Goal: Contribute content

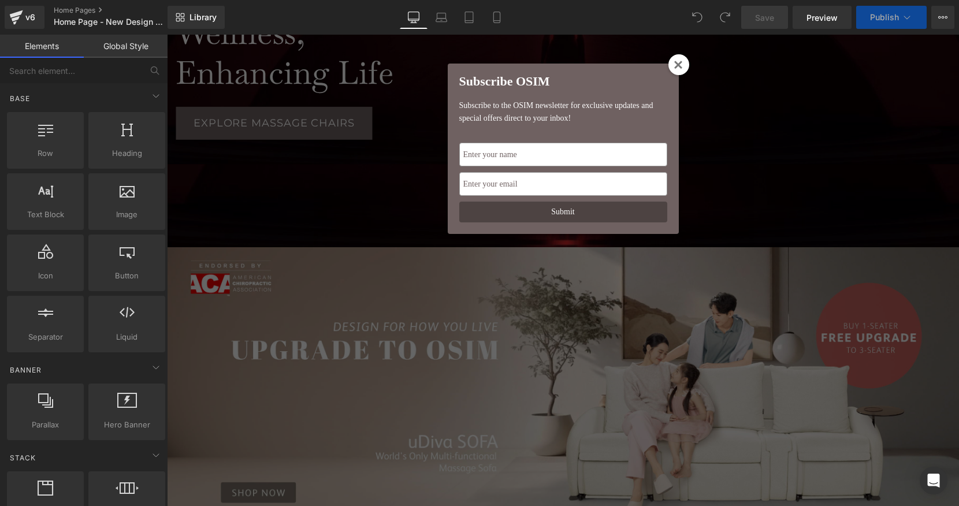
scroll to position [7364, 792]
click at [470, 389] on div "Subscribe OSIM Subscribe to the OSIM newsletter for exclusive updates and speci…" at bounding box center [563, 270] width 792 height 471
click at [682, 64] on icon at bounding box center [678, 65] width 9 height 9
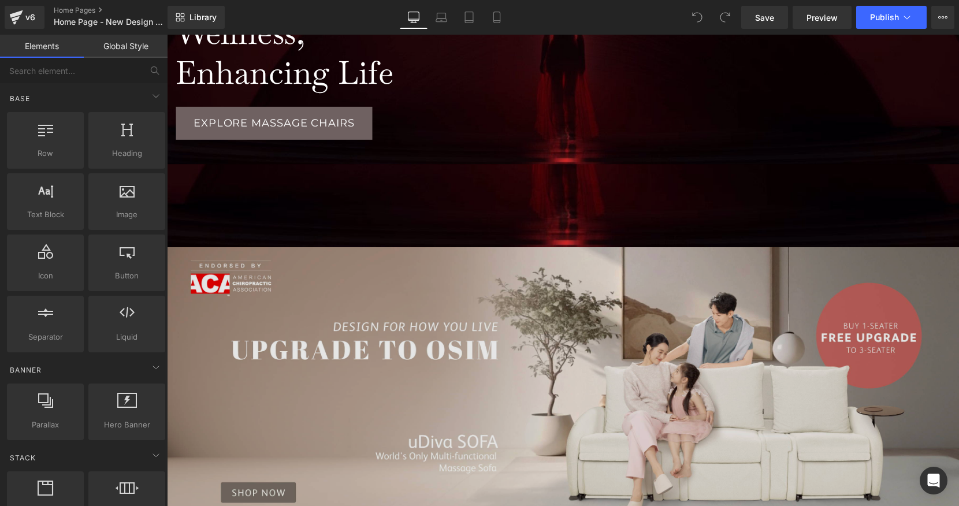
click at [595, 326] on img at bounding box center [563, 391] width 792 height 288
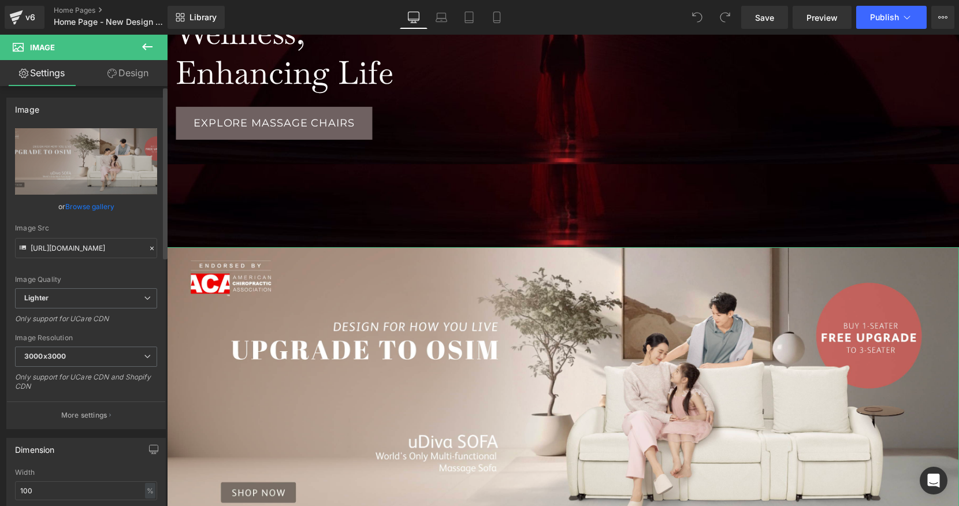
click at [96, 207] on link "Browse gallery" at bounding box center [89, 206] width 49 height 20
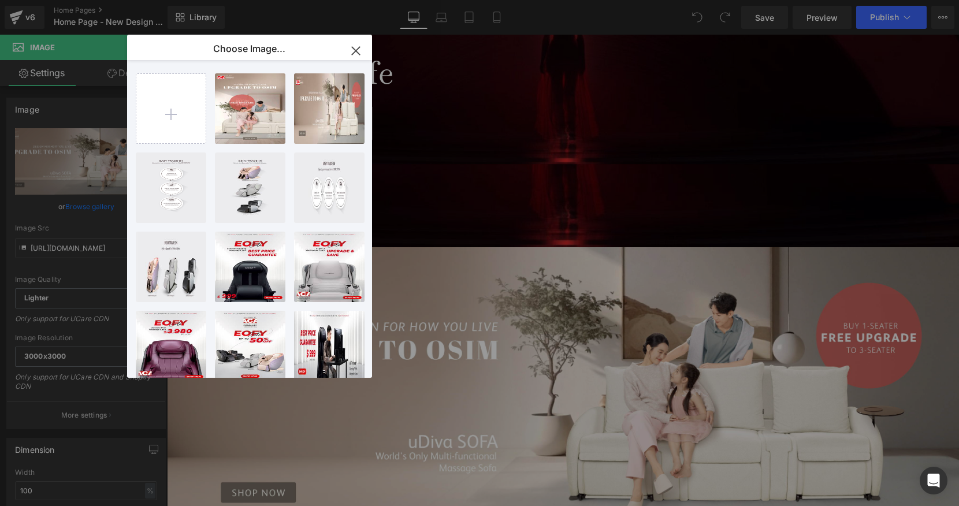
click at [355, 54] on icon "button" at bounding box center [355, 51] width 18 height 18
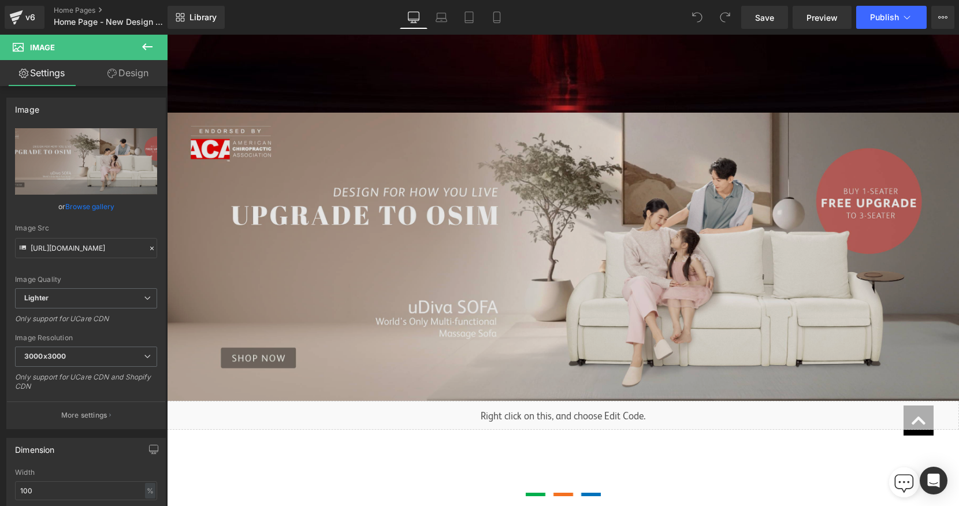
scroll to position [299, 0]
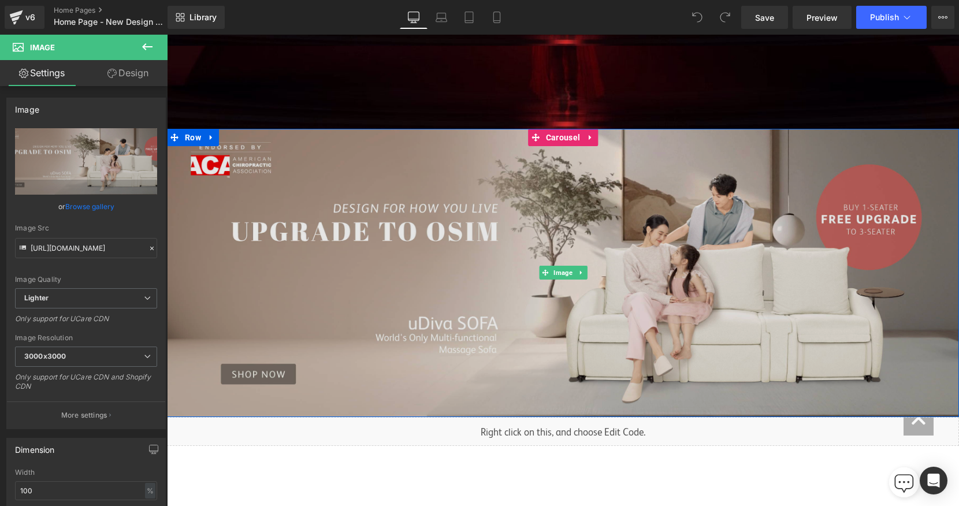
click at [381, 248] on img at bounding box center [563, 273] width 792 height 288
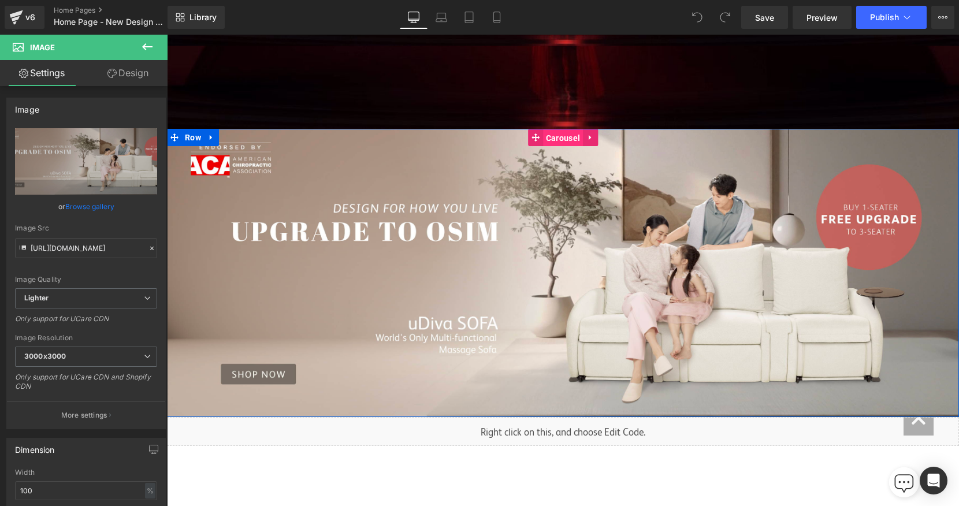
click at [557, 140] on span "Carousel" at bounding box center [563, 137] width 40 height 17
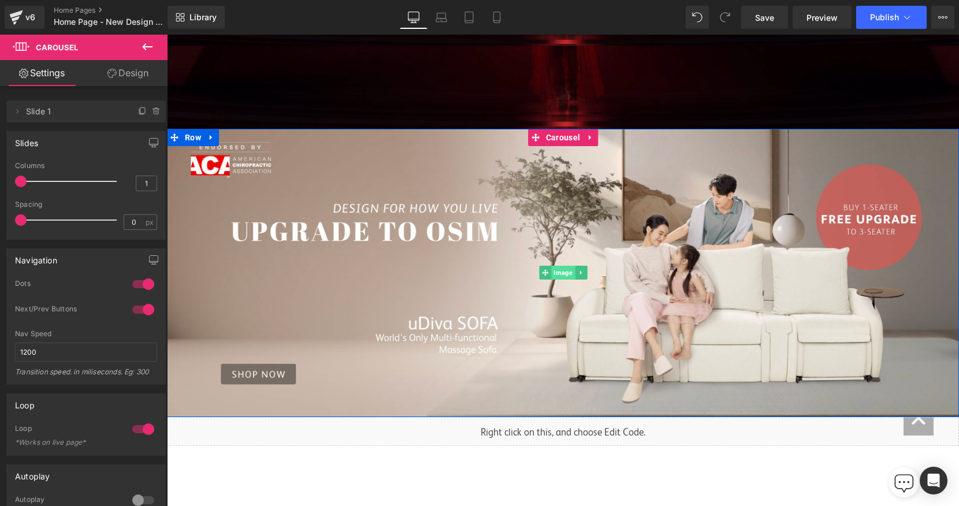
click at [572, 270] on span "Image" at bounding box center [563, 273] width 24 height 14
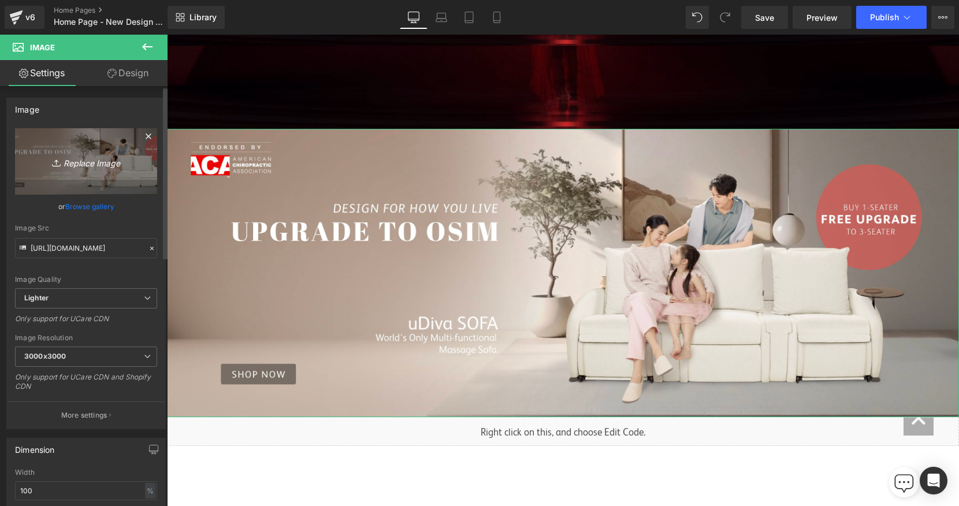
click at [91, 163] on icon "Replace Image" at bounding box center [86, 161] width 92 height 14
type input "C:\fakepath\46 Website Banner-04.jpg"
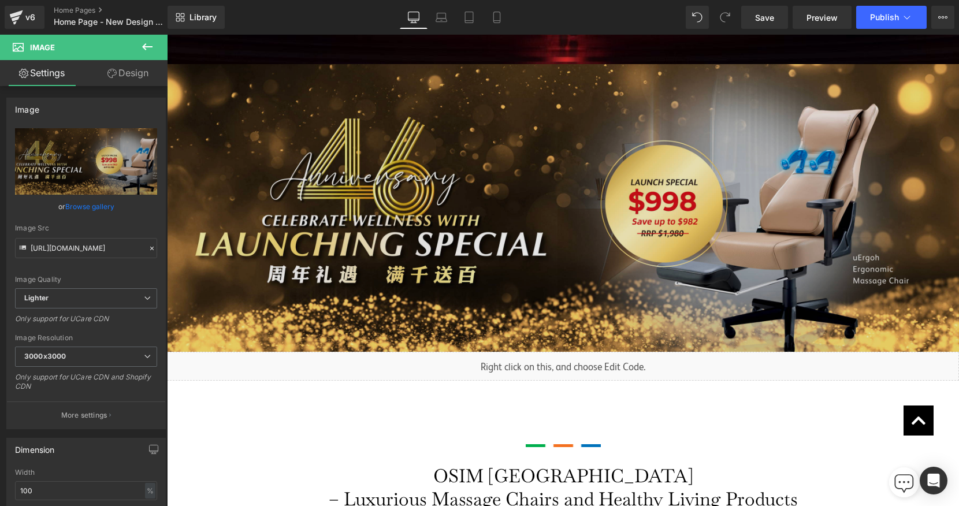
scroll to position [363, 0]
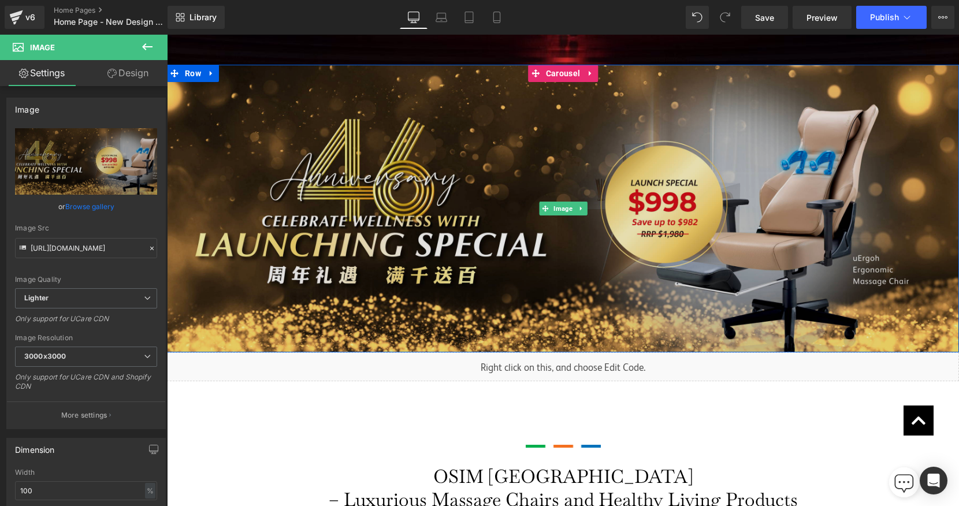
click at [427, 247] on img at bounding box center [563, 209] width 792 height 288
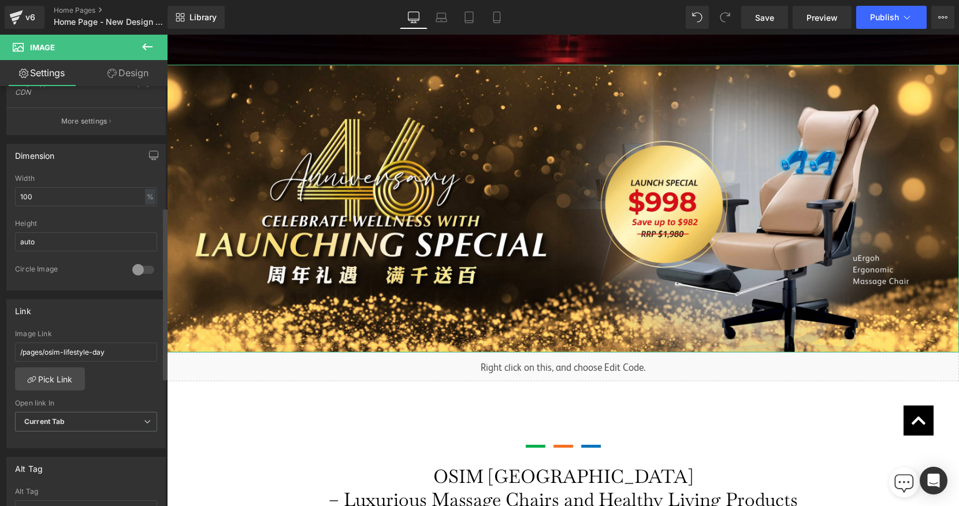
scroll to position [304, 0]
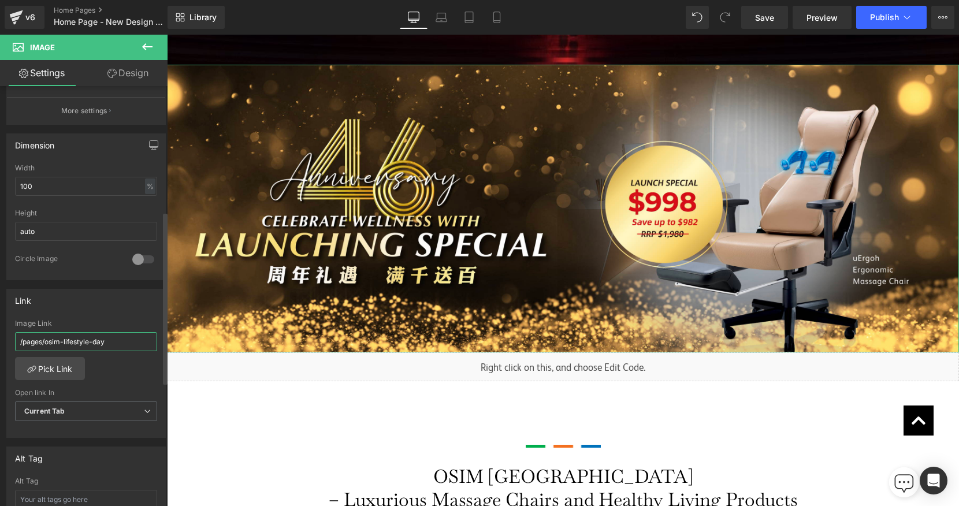
click at [117, 344] on input "/pages/osim-lifestyle-day" at bounding box center [86, 341] width 142 height 19
click at [66, 371] on link "Pick Link" at bounding box center [50, 368] width 70 height 23
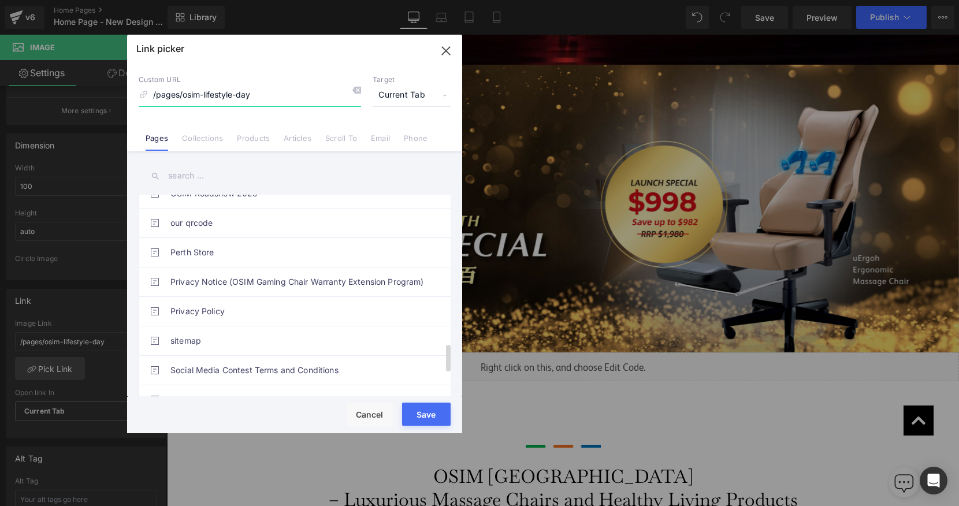
scroll to position [1165, 0]
click at [273, 98] on input "/pages/osim-lifestyle-day" at bounding box center [250, 95] width 222 height 22
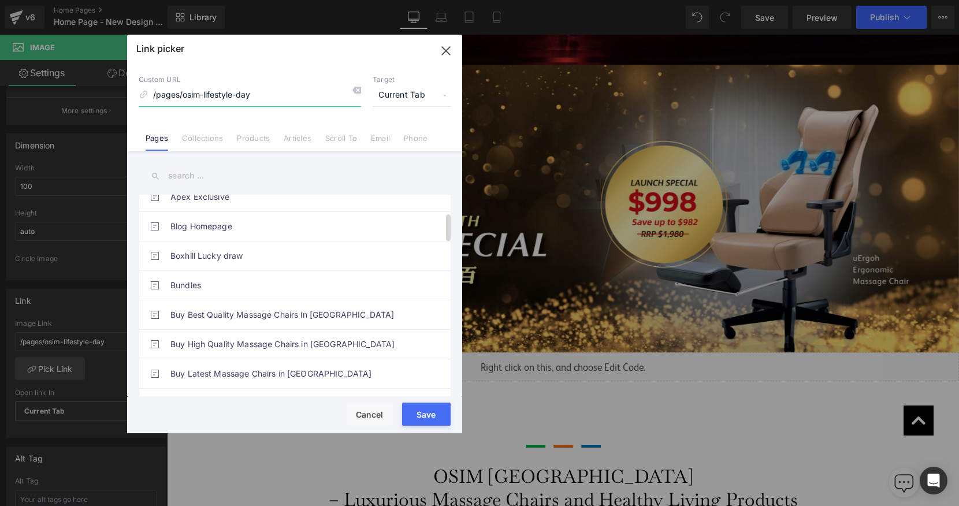
scroll to position [0, 0]
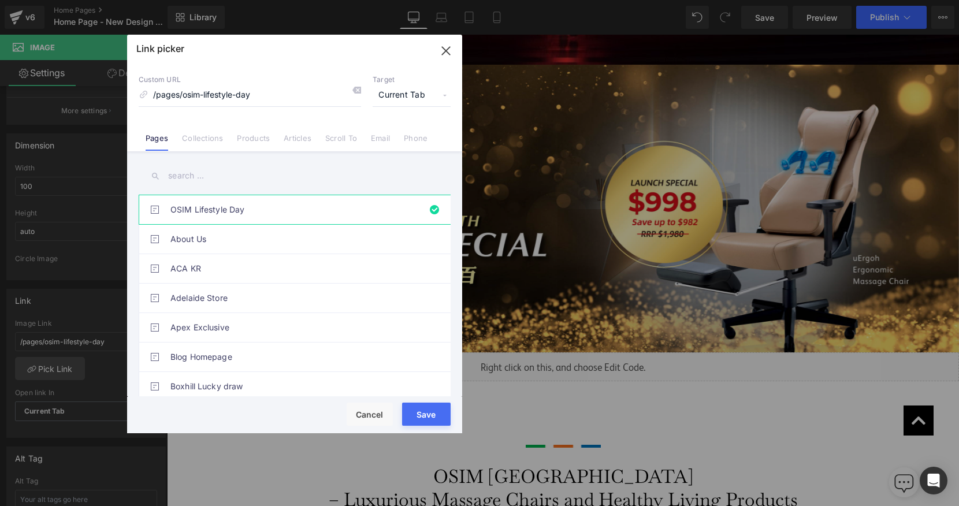
click at [207, 180] on input "text" at bounding box center [295, 176] width 312 height 26
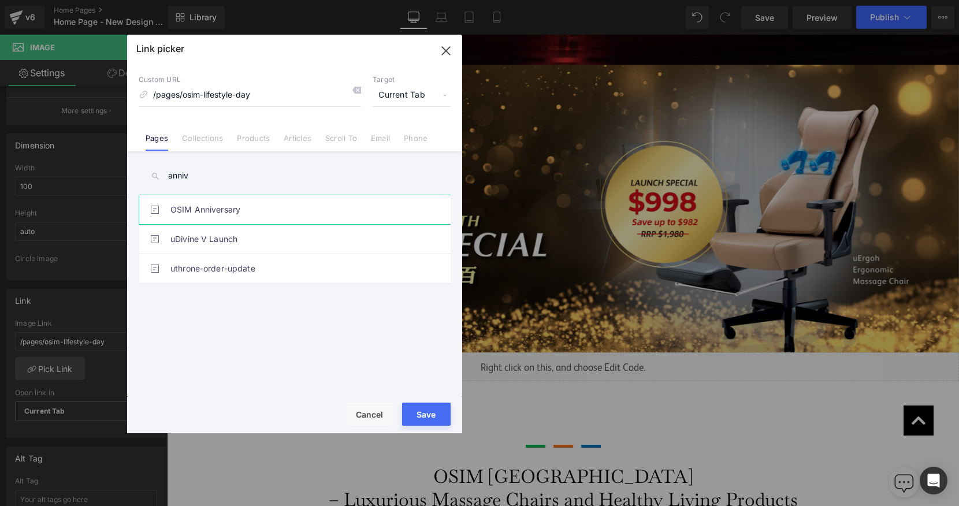
type input "anniv"
click at [241, 208] on link "OSIM Anniversary" at bounding box center [297, 209] width 254 height 29
click at [424, 417] on button "Save" at bounding box center [426, 413] width 49 height 23
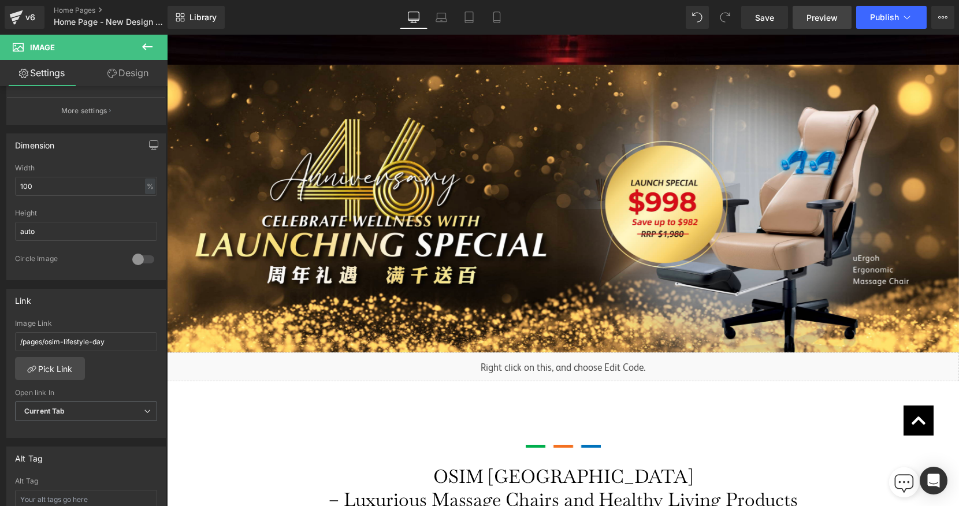
click at [831, 22] on span "Preview" at bounding box center [821, 18] width 31 height 12
click at [775, 13] on link "Save" at bounding box center [764, 17] width 47 height 23
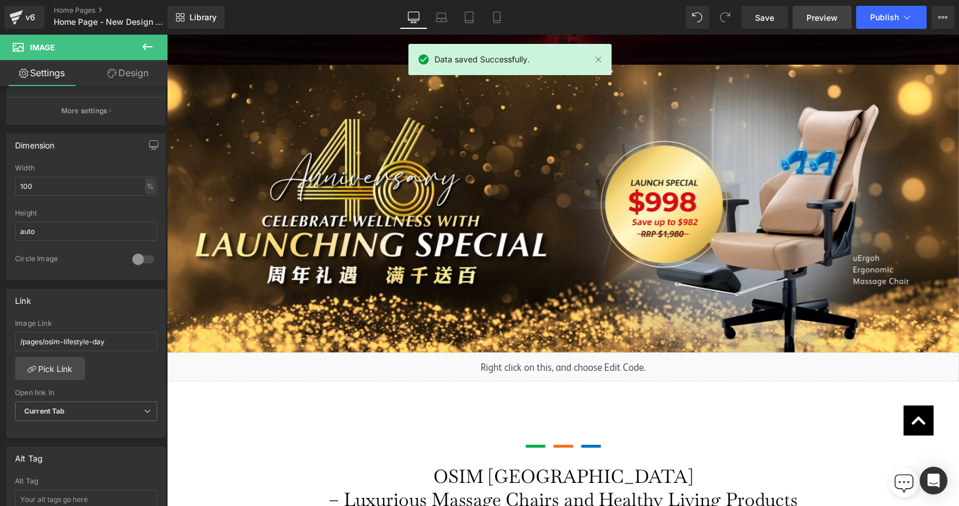
click at [816, 20] on span "Preview" at bounding box center [821, 18] width 31 height 12
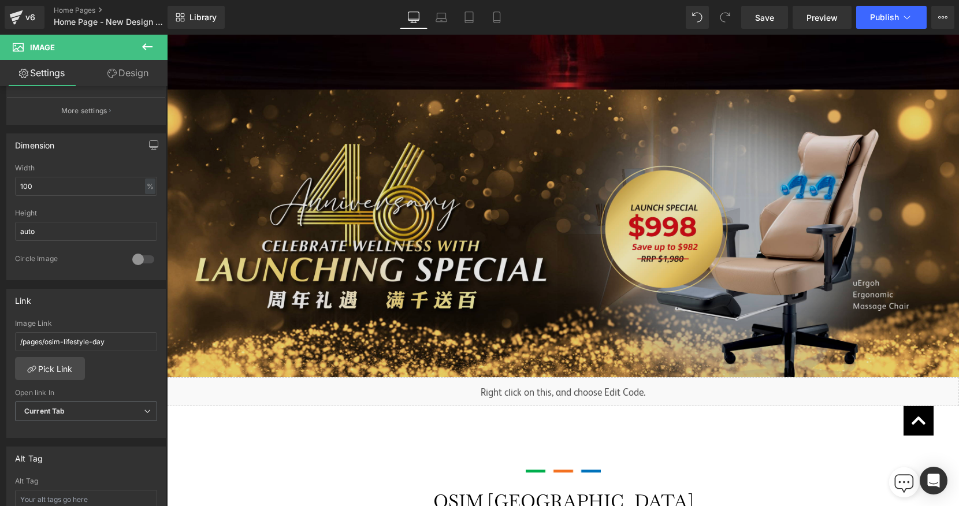
scroll to position [260, 0]
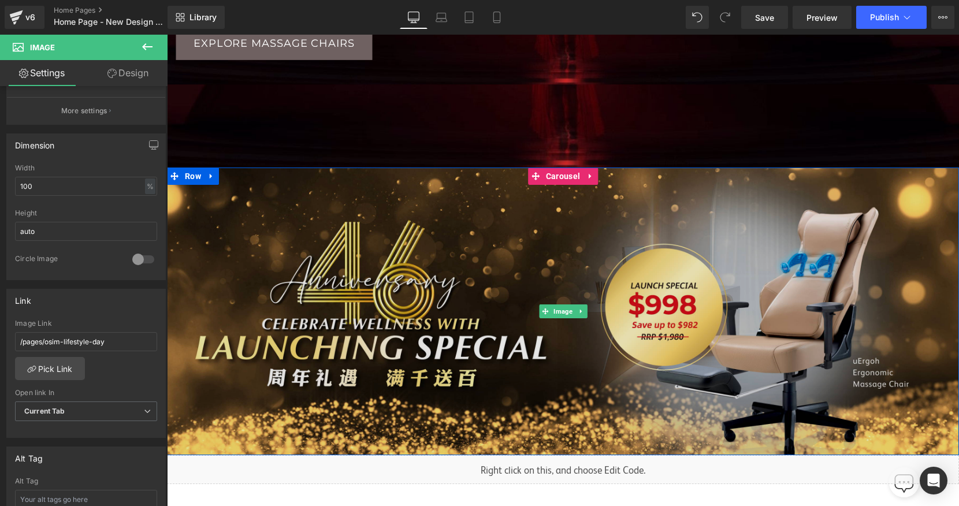
click at [578, 186] on img at bounding box center [563, 311] width 792 height 288
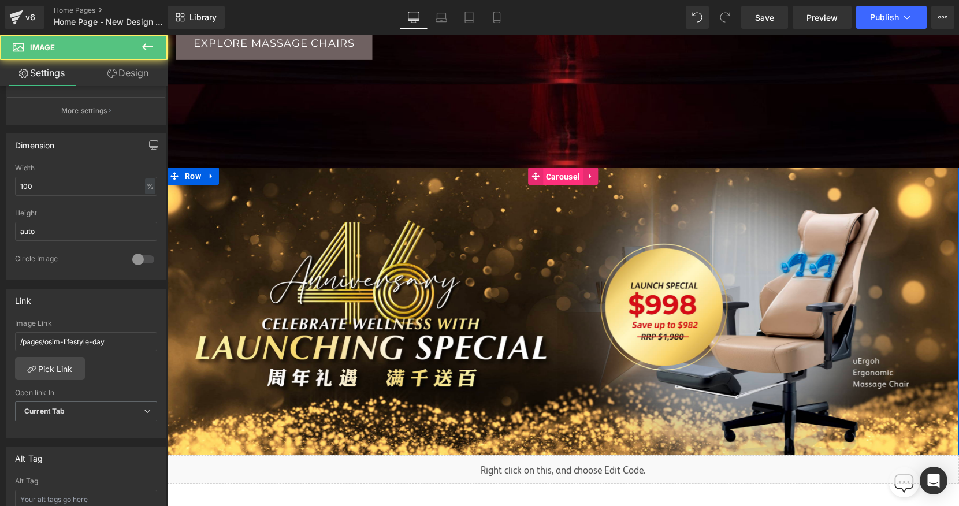
click at [564, 172] on span "Carousel" at bounding box center [563, 176] width 40 height 17
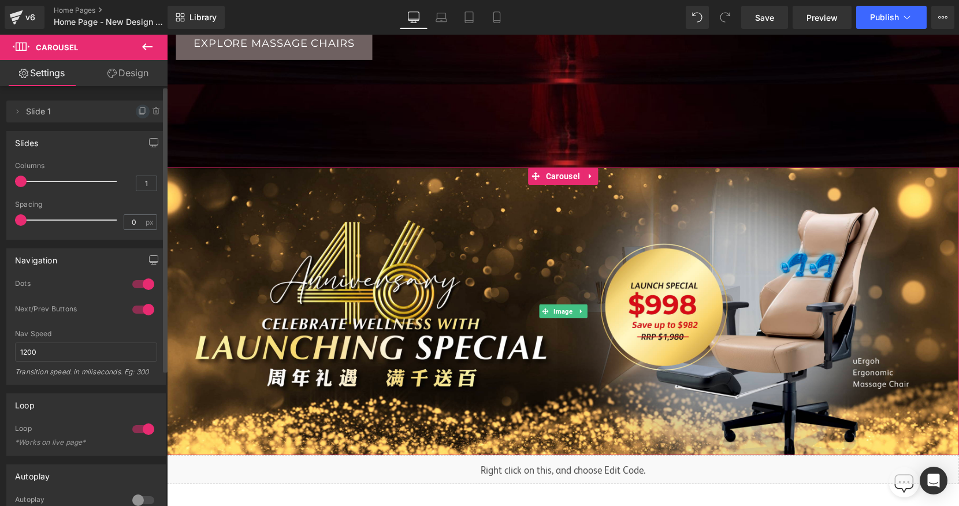
click at [138, 111] on icon at bounding box center [142, 111] width 9 height 9
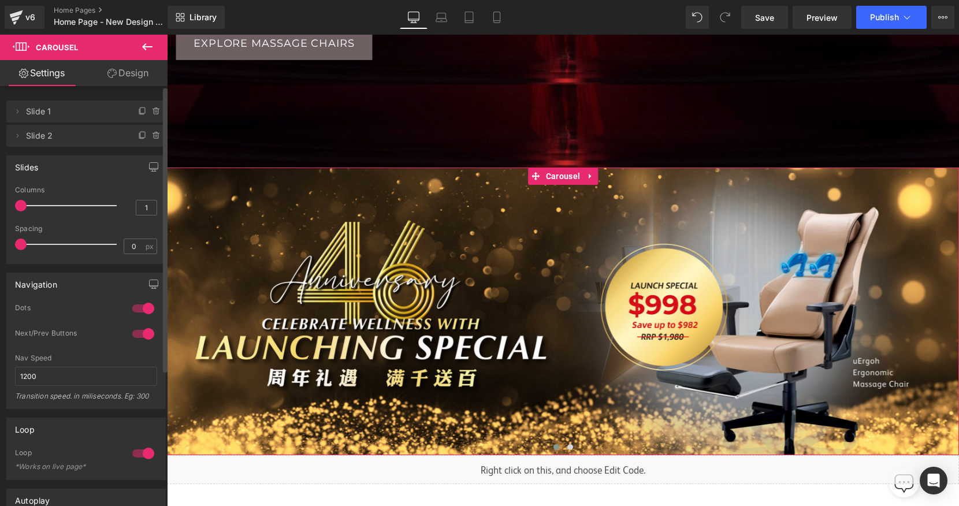
click at [91, 133] on span "Slide 2" at bounding box center [74, 136] width 97 height 22
click at [43, 137] on span "Slide 2" at bounding box center [74, 136] width 97 height 22
click at [77, 138] on span "Slide 2" at bounding box center [74, 136] width 97 height 22
click at [15, 134] on icon at bounding box center [17, 135] width 9 height 9
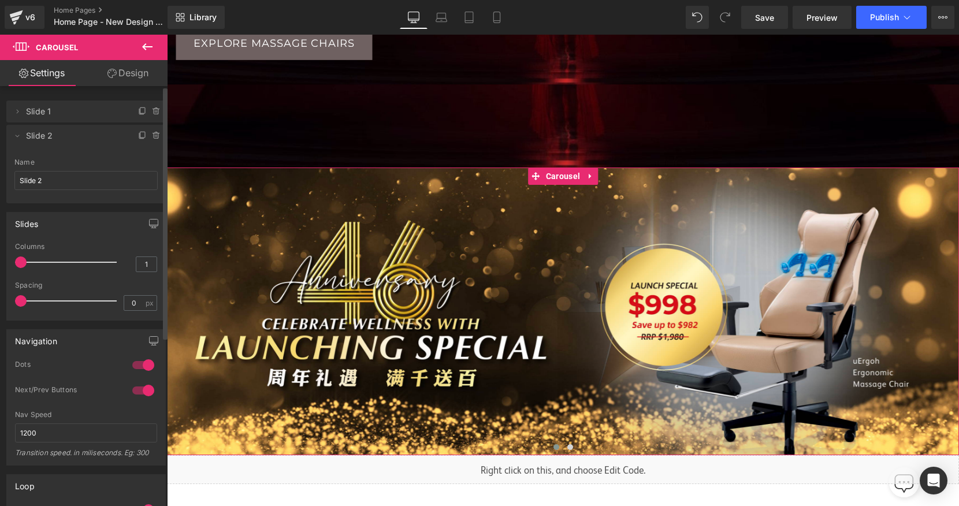
click at [66, 126] on span "Slide 2" at bounding box center [74, 136] width 97 height 22
click at [62, 115] on span "Slide 1" at bounding box center [74, 111] width 97 height 22
click at [28, 139] on span "Slide 2" at bounding box center [74, 136] width 97 height 22
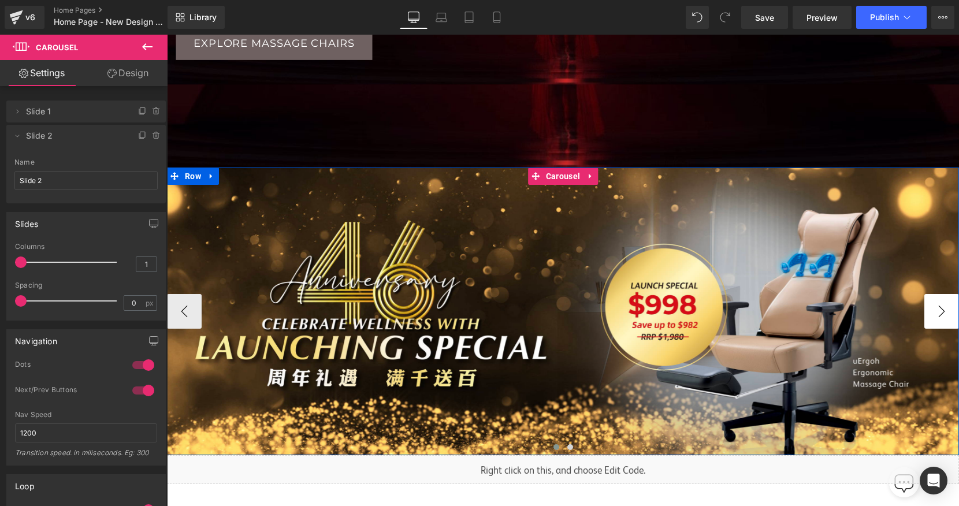
click at [937, 315] on button "›" at bounding box center [941, 311] width 35 height 35
click at [562, 312] on span "Image" at bounding box center [563, 311] width 24 height 14
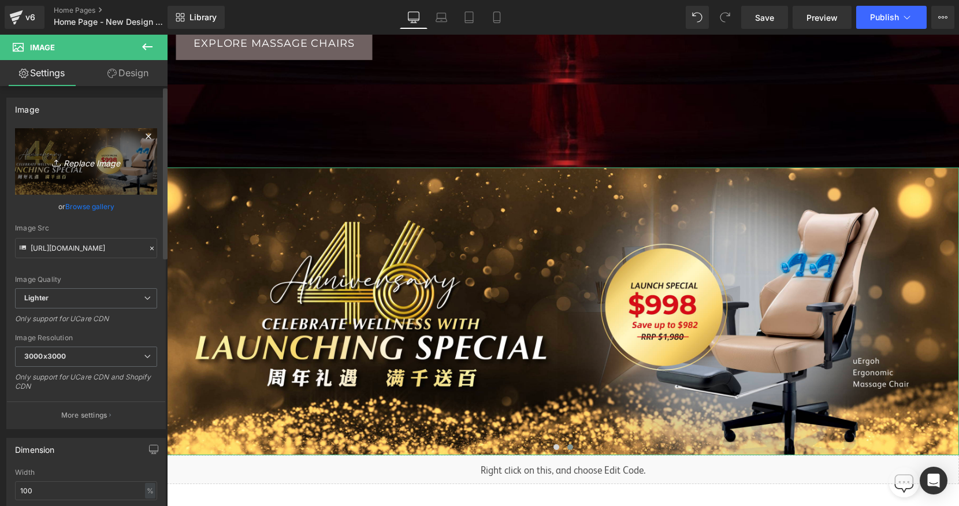
click at [93, 176] on link "Replace Image" at bounding box center [86, 161] width 142 height 66
type input "C:\fakepath\46 Website Banner-03.jpg"
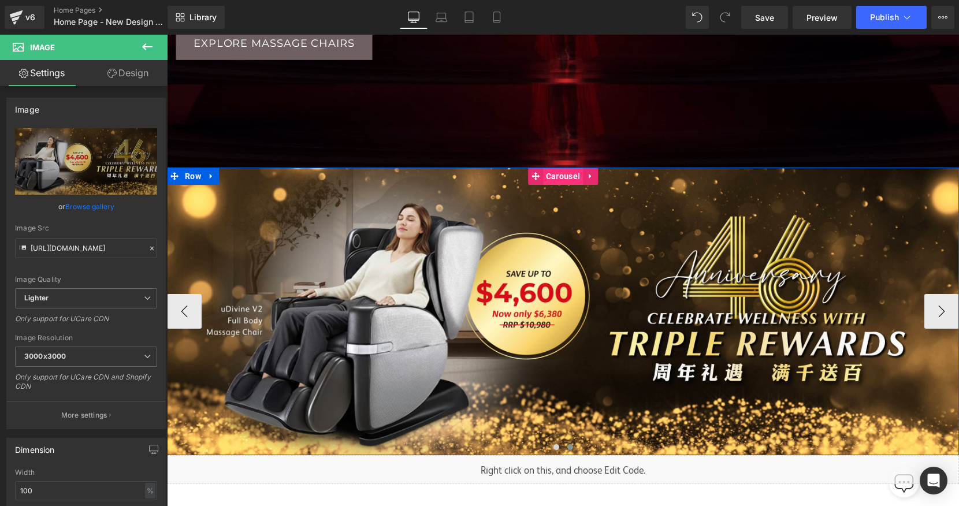
click at [569, 178] on span "Carousel" at bounding box center [563, 175] width 40 height 17
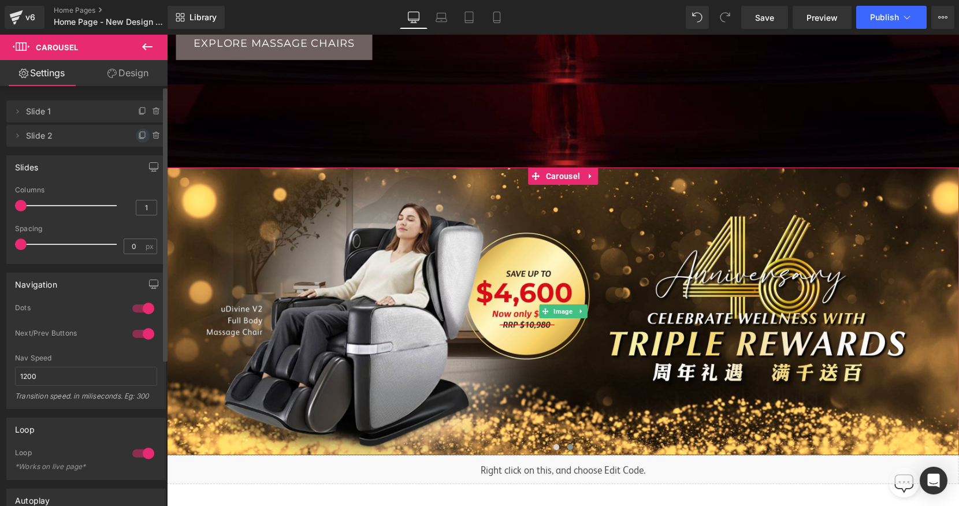
click at [138, 136] on icon at bounding box center [142, 135] width 9 height 9
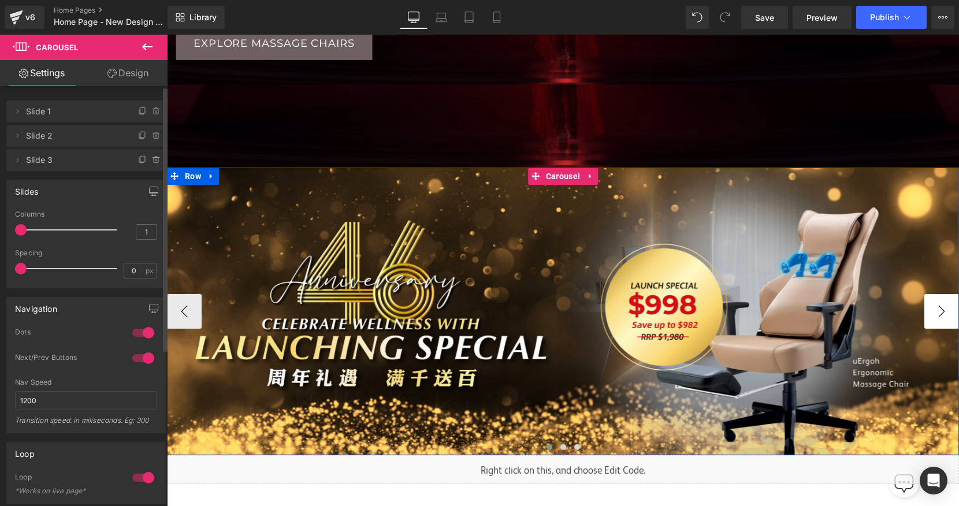
click at [932, 322] on button "›" at bounding box center [941, 311] width 35 height 35
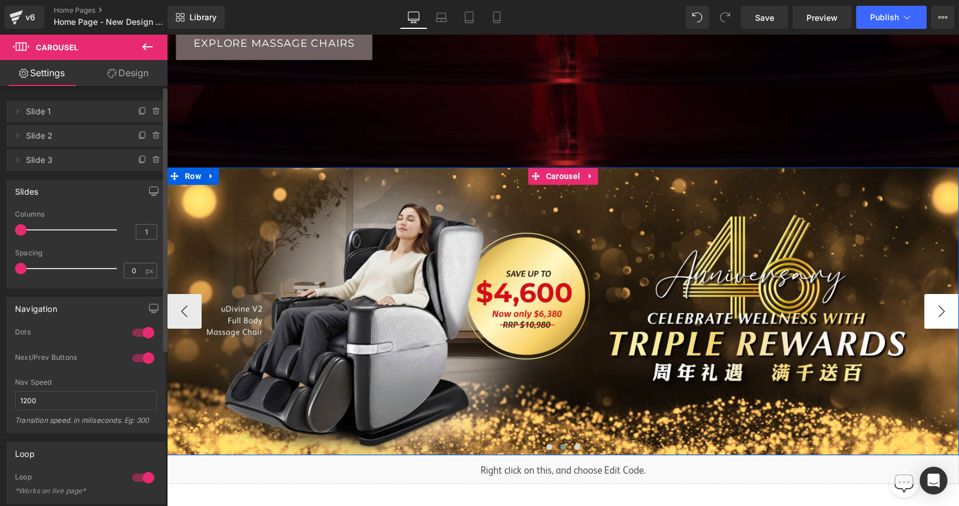
click at [932, 322] on button "›" at bounding box center [941, 311] width 35 height 35
click at [565, 310] on span "Image" at bounding box center [563, 311] width 24 height 14
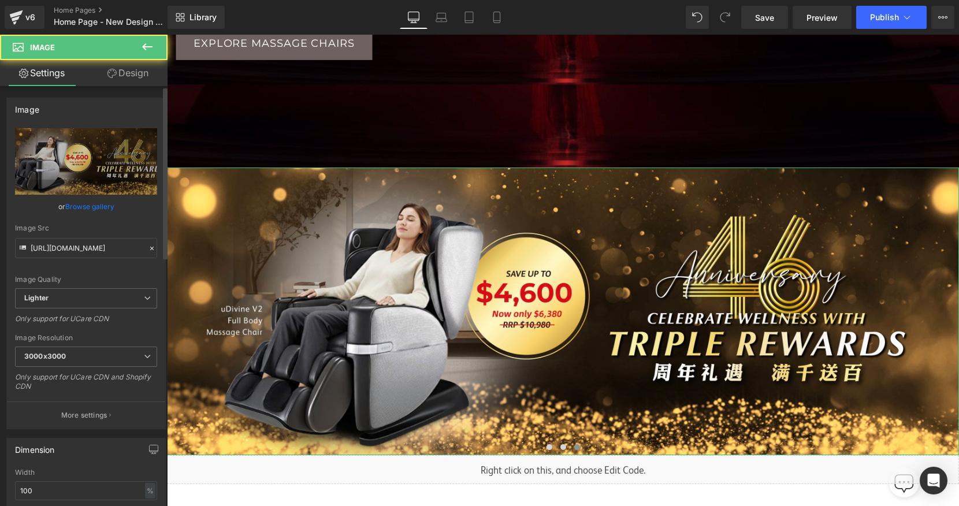
click at [94, 208] on link "Browse gallery" at bounding box center [89, 206] width 49 height 20
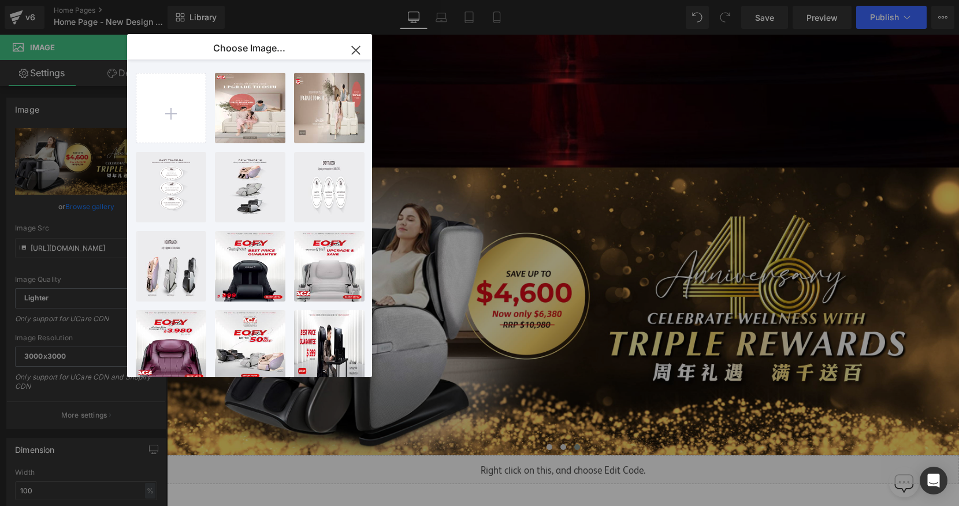
click at [353, 51] on icon "button" at bounding box center [355, 50] width 18 height 18
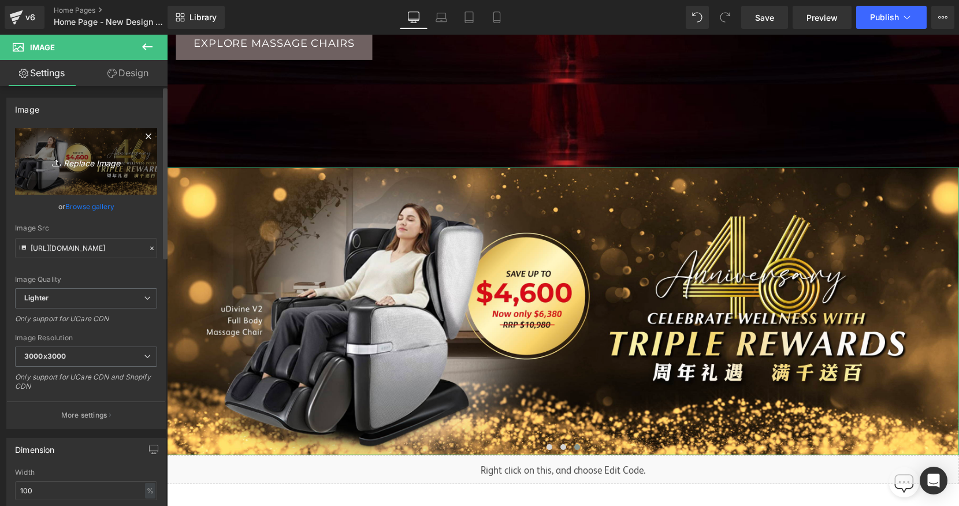
click at [90, 164] on icon "Replace Image" at bounding box center [86, 161] width 92 height 14
type input "C:\fakepath\46 Website Banner-02.jpg"
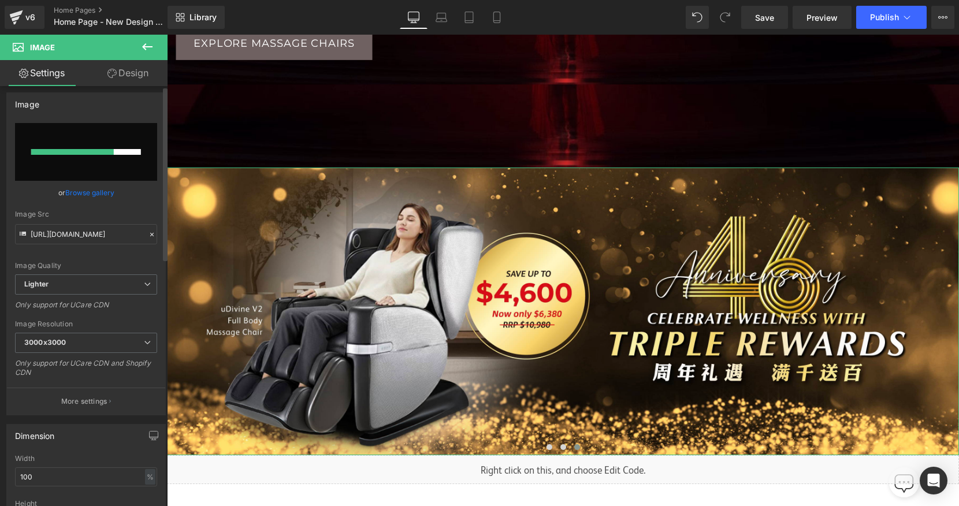
scroll to position [0, 0]
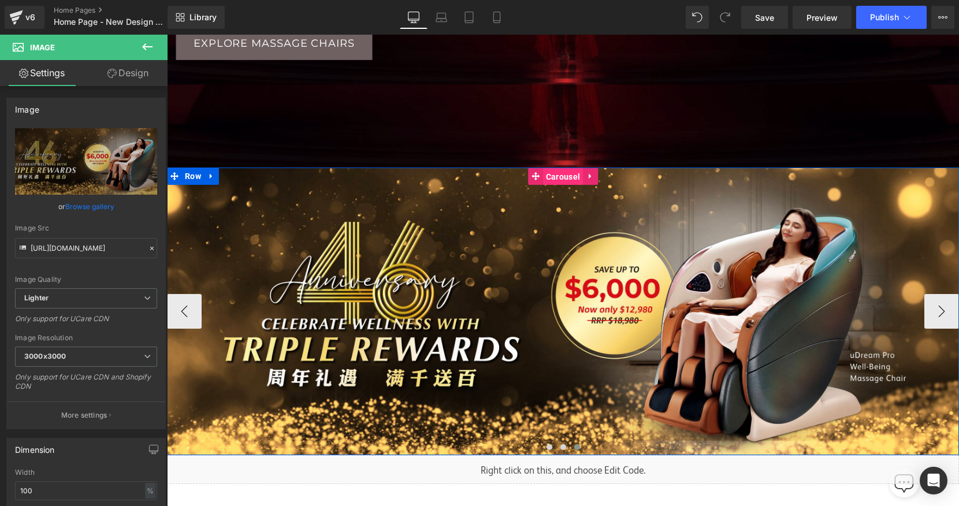
click at [564, 177] on span "Carousel" at bounding box center [563, 176] width 40 height 17
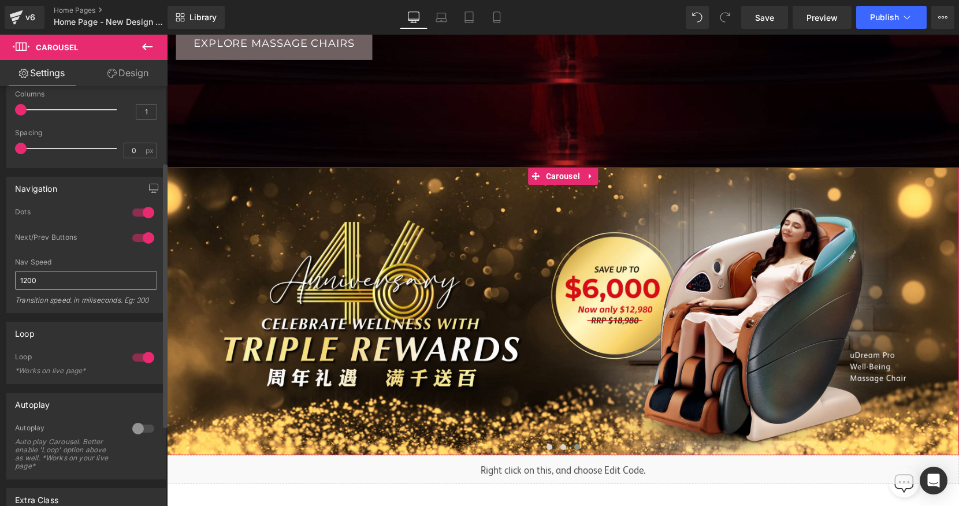
scroll to position [126, 0]
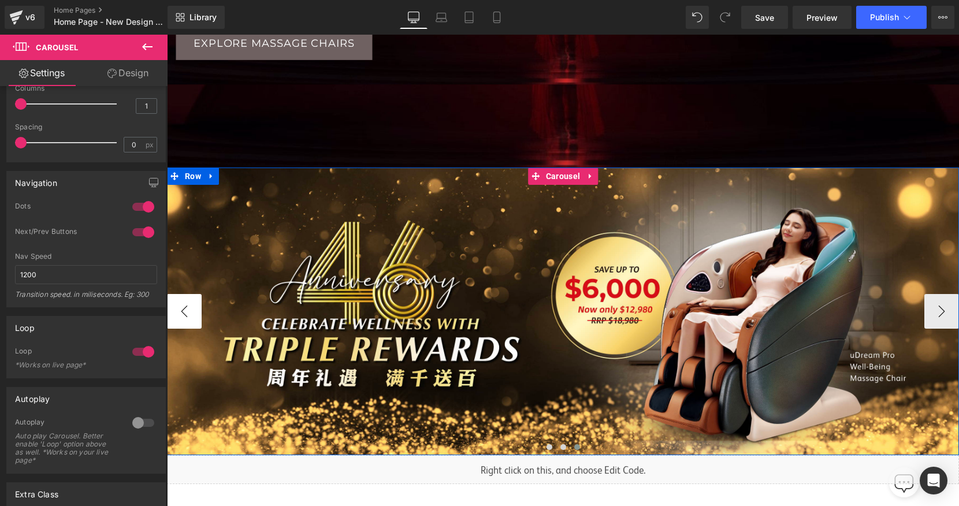
click at [193, 319] on button "‹" at bounding box center [184, 311] width 35 height 35
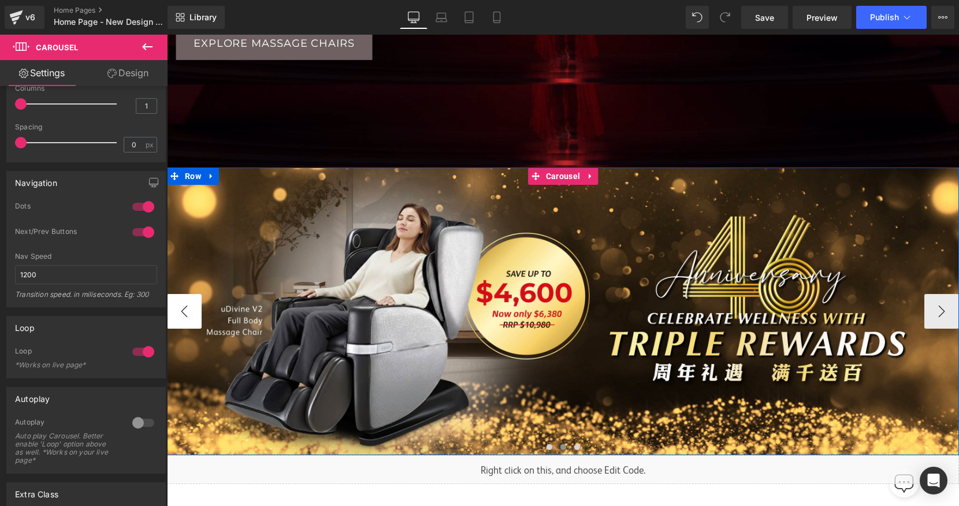
click at [193, 319] on button "‹" at bounding box center [184, 311] width 35 height 35
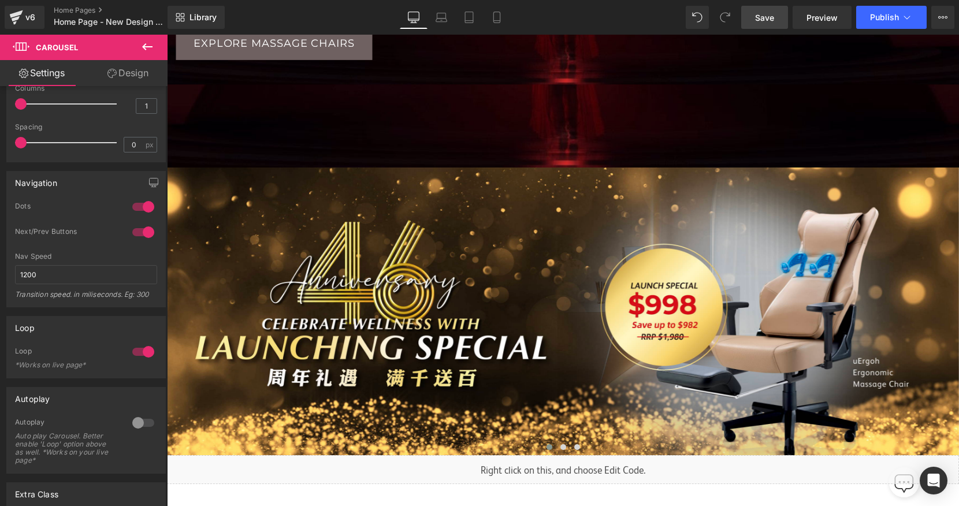
click at [767, 18] on span "Save" at bounding box center [764, 18] width 19 height 12
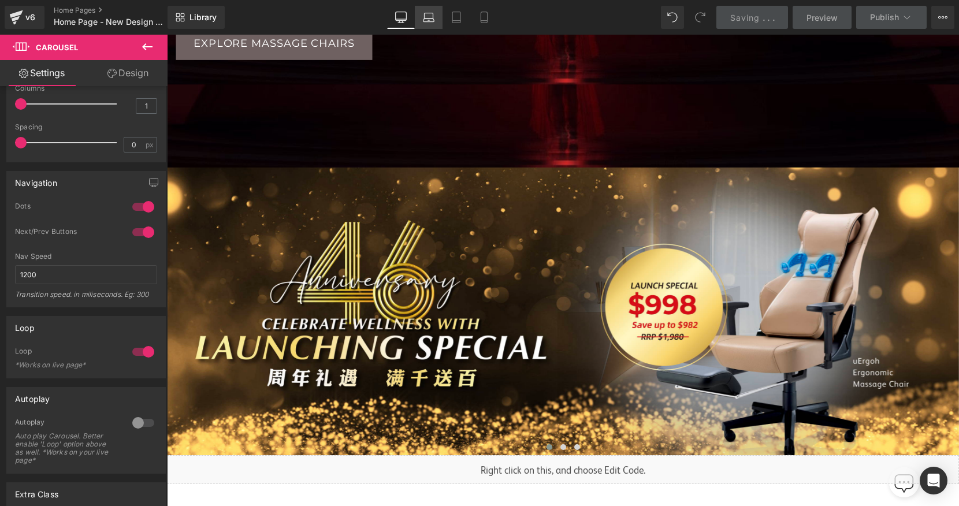
click at [437, 17] on link "Laptop" at bounding box center [429, 17] width 28 height 23
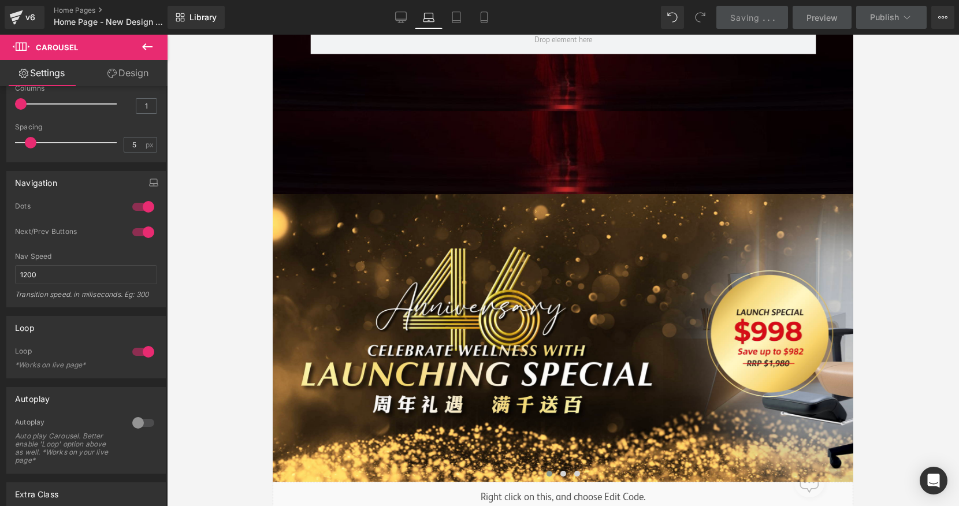
scroll to position [6, 6]
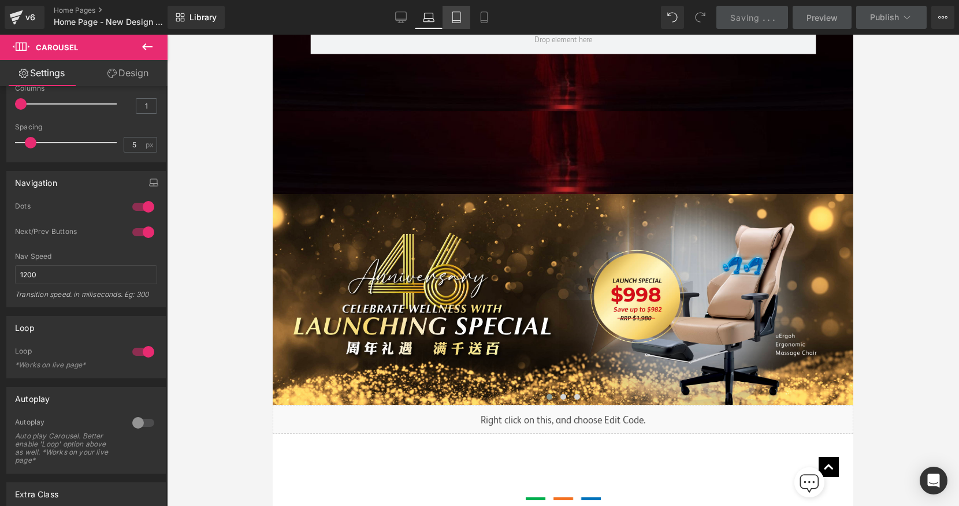
click at [464, 18] on link "Tablet" at bounding box center [456, 17] width 28 height 23
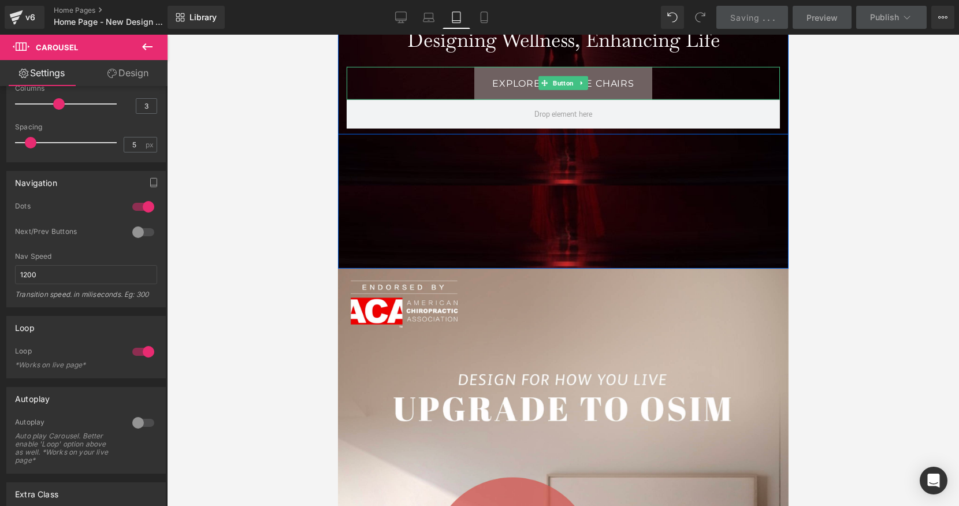
scroll to position [282, 0]
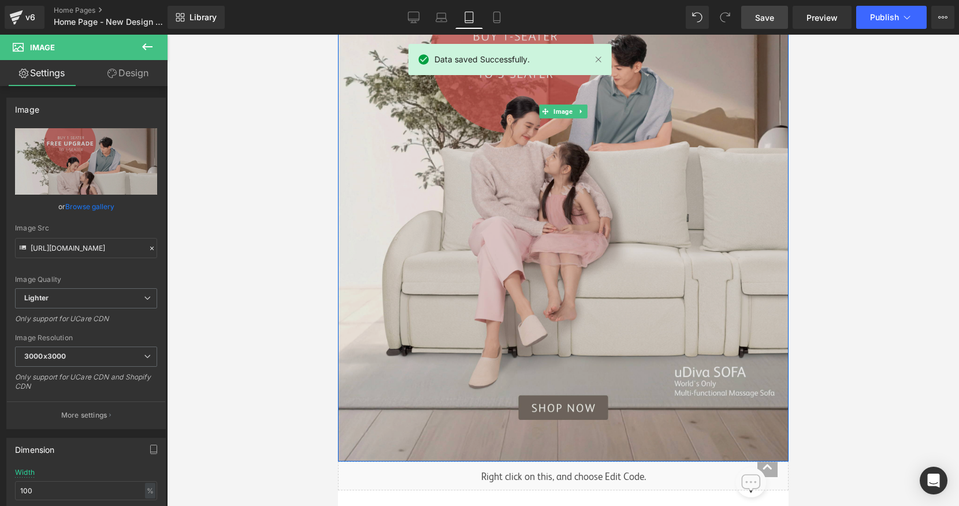
scroll to position [632, 0]
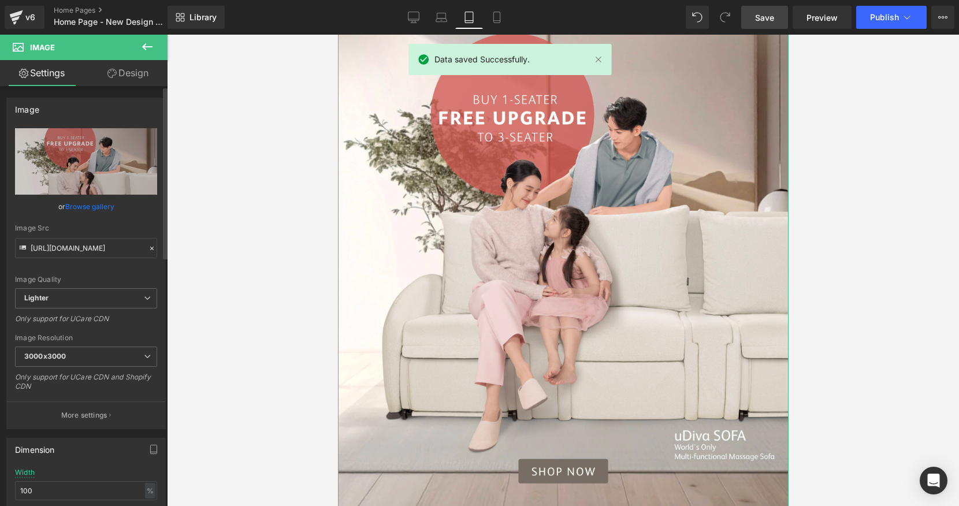
click at [94, 206] on link "Browse gallery" at bounding box center [89, 206] width 49 height 20
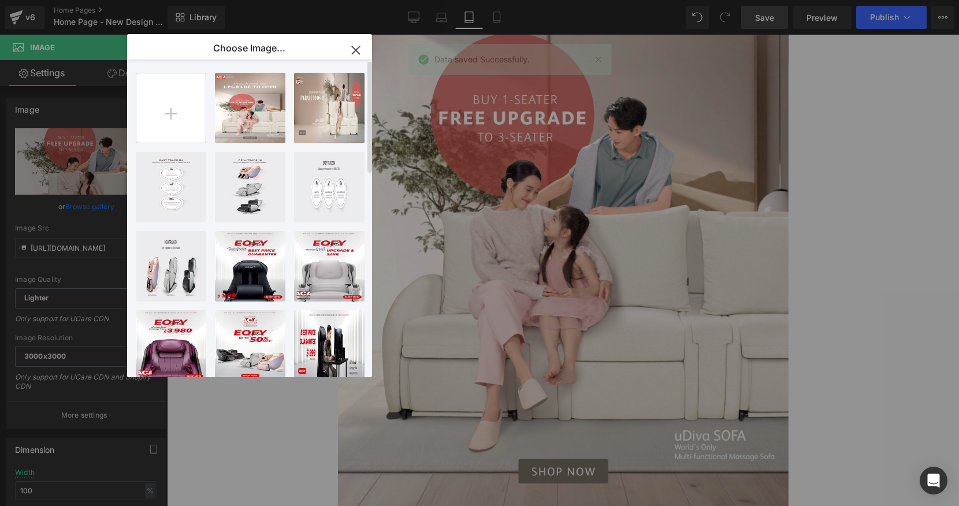
click at [168, 112] on input "file" at bounding box center [170, 107] width 69 height 69
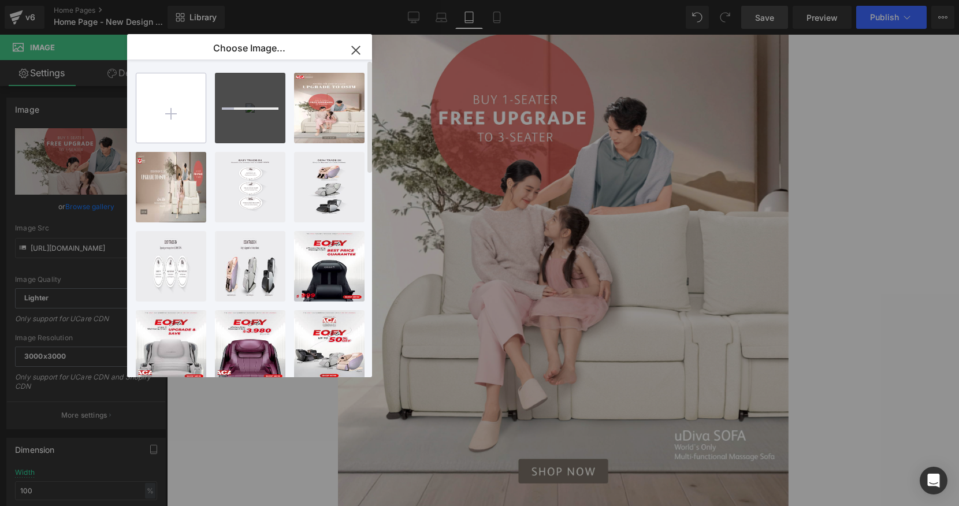
click at [166, 96] on input "file" at bounding box center [170, 107] width 69 height 69
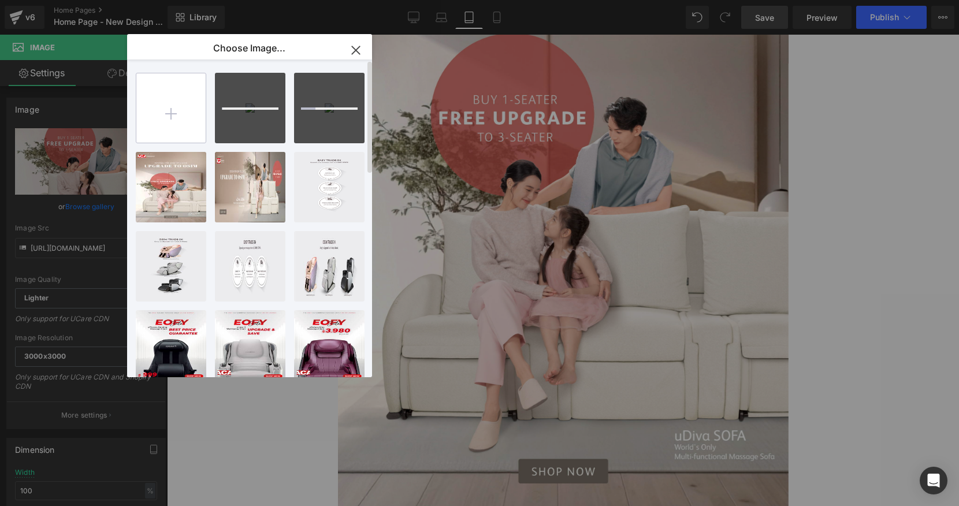
click at [168, 110] on input "file" at bounding box center [170, 107] width 69 height 69
type input "C:\fakepath\46 Website Banner-07.jpg"
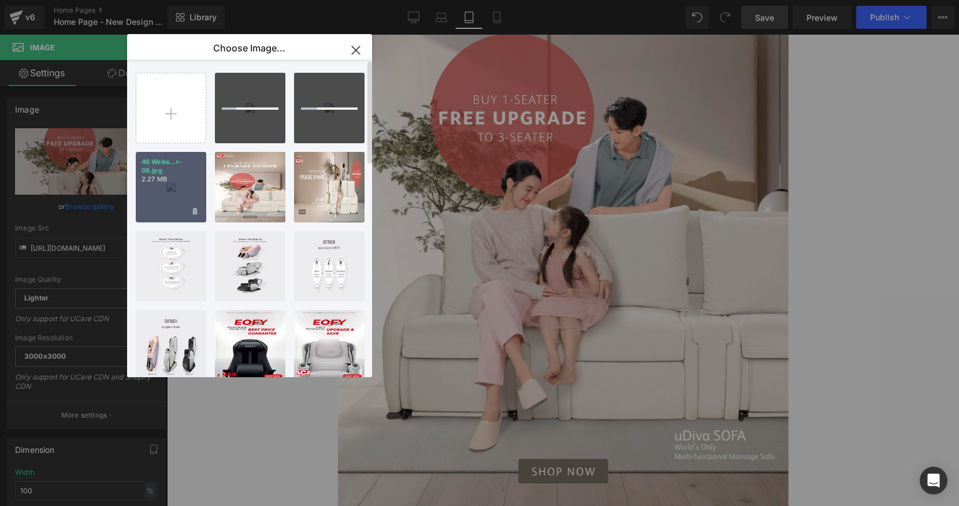
click at [174, 193] on div "46 Webs...r-08.jpg 2.27 MB" at bounding box center [171, 187] width 70 height 70
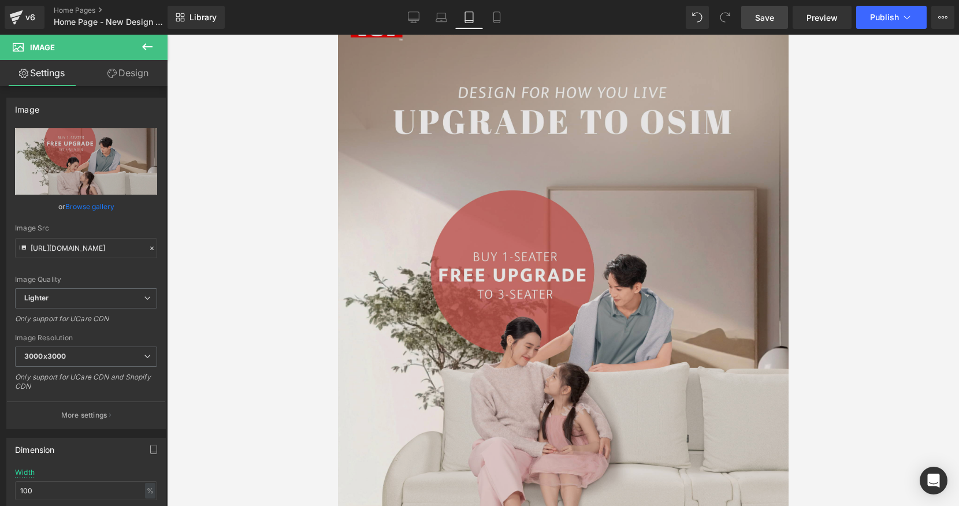
scroll to position [471, 0]
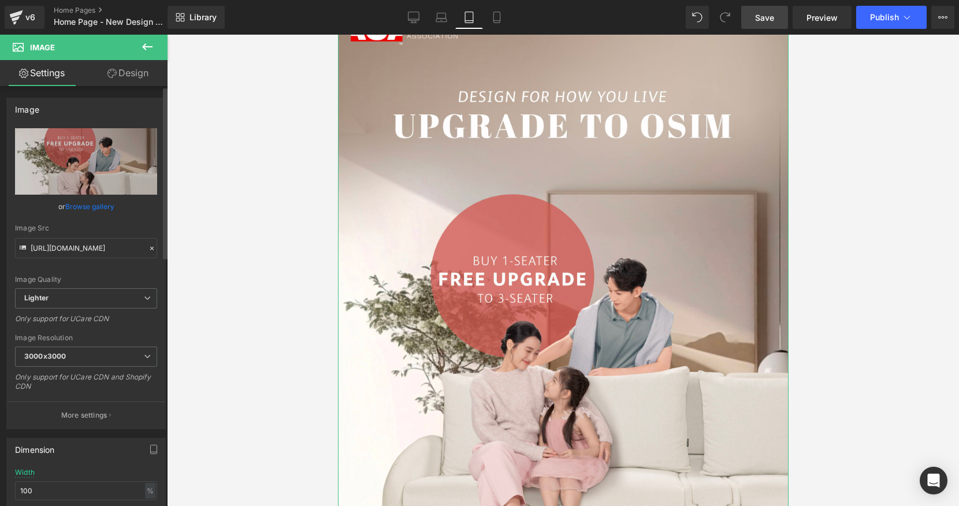
click at [91, 208] on link "Browse gallery" at bounding box center [89, 206] width 49 height 20
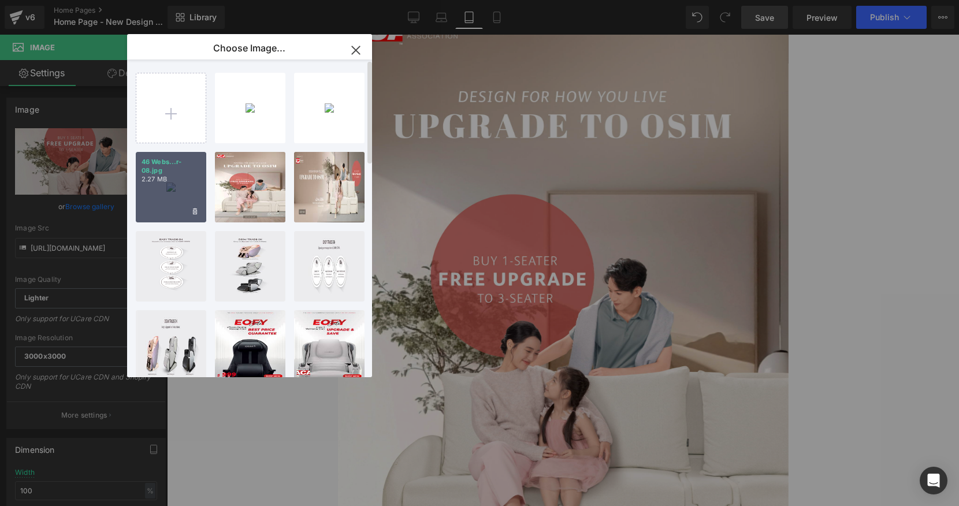
click at [181, 185] on div "46 Webs...r-08.jpg 2.27 MB" at bounding box center [171, 187] width 70 height 70
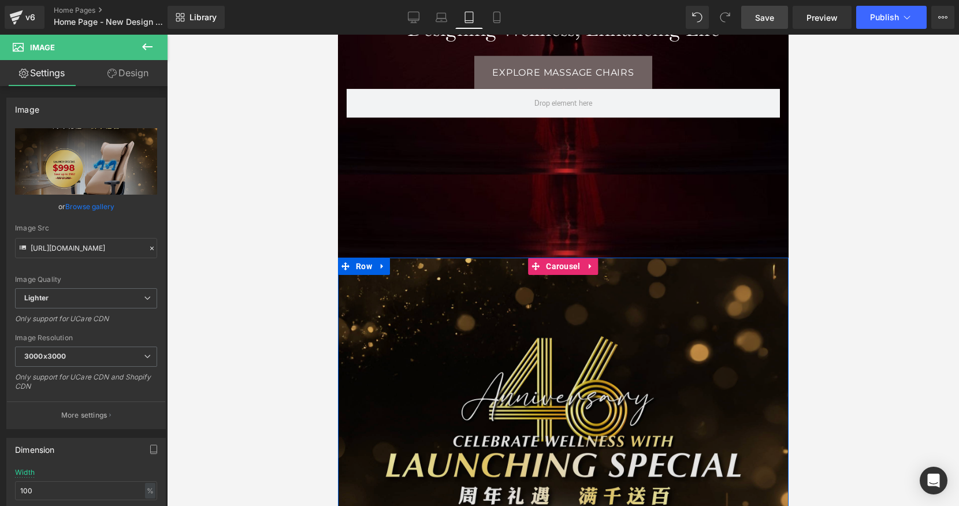
scroll to position [170, 0]
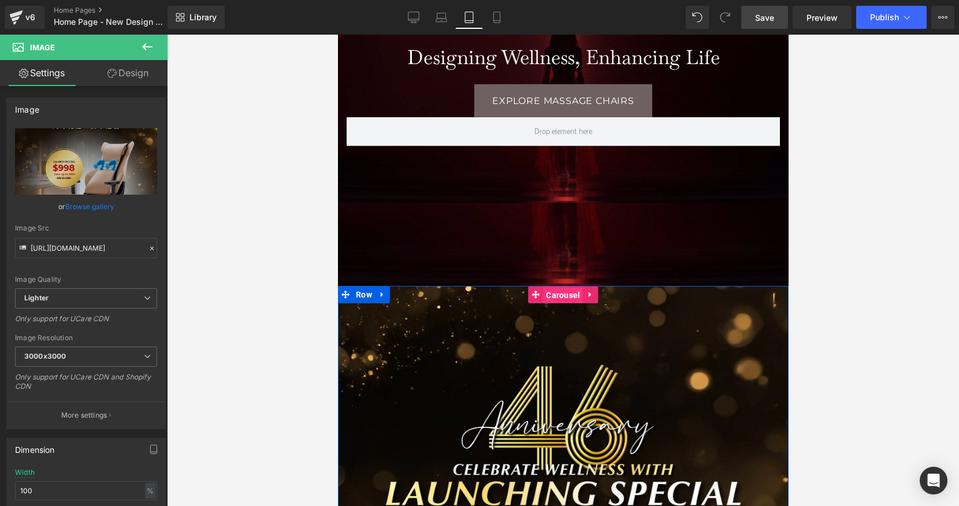
click at [556, 297] on span "Carousel" at bounding box center [562, 294] width 40 height 17
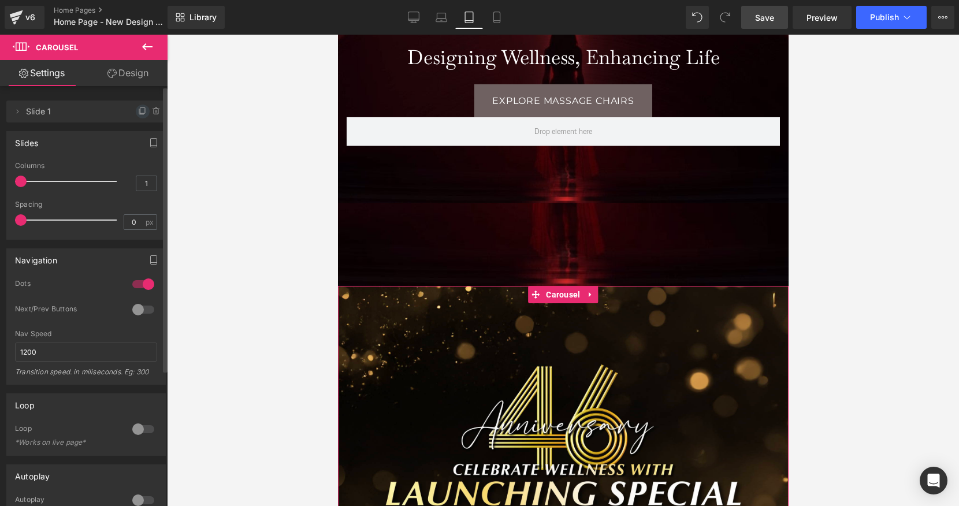
click at [138, 110] on icon at bounding box center [142, 111] width 9 height 9
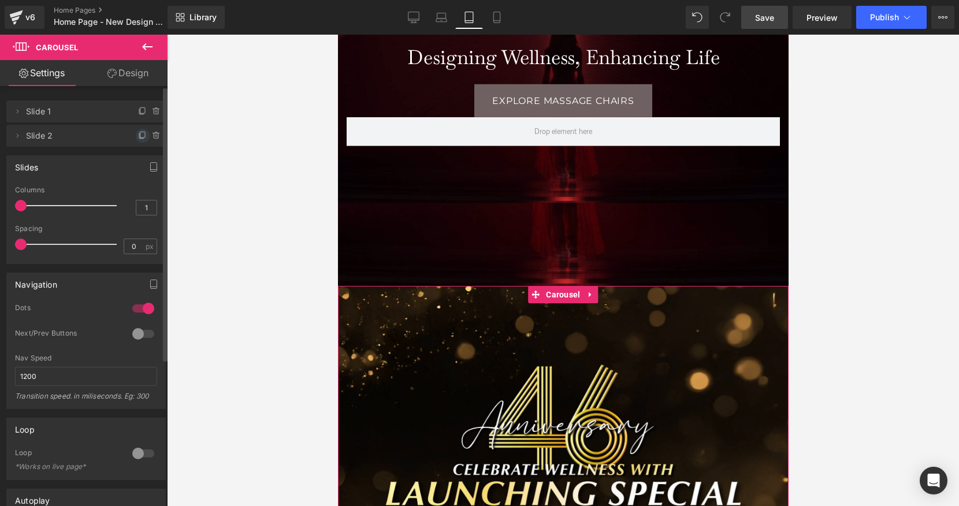
click at [139, 137] on icon at bounding box center [142, 135] width 9 height 9
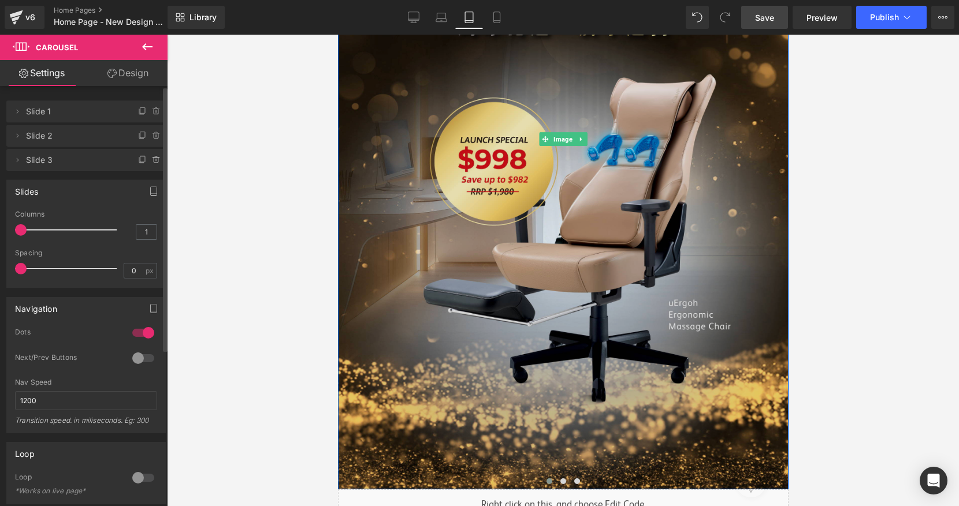
scroll to position [748, 0]
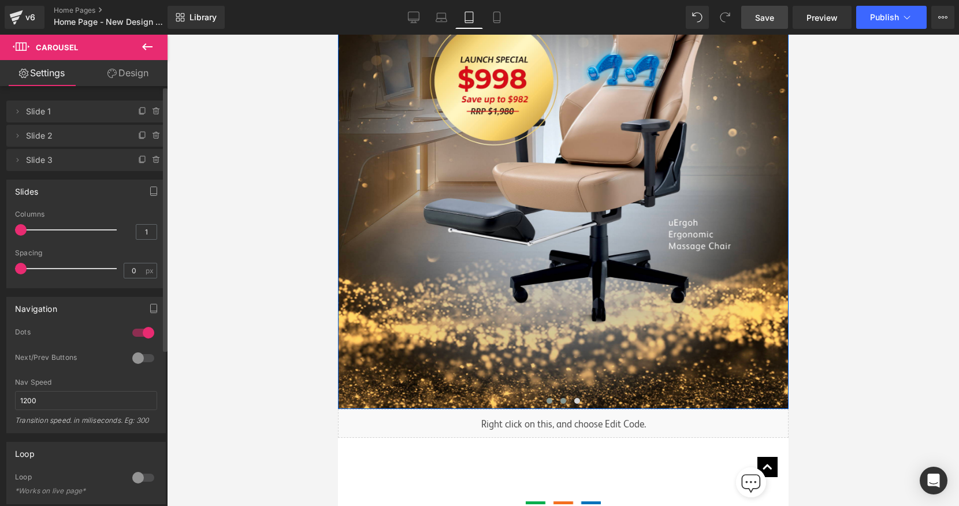
click at [563, 401] on span at bounding box center [563, 401] width 6 height 6
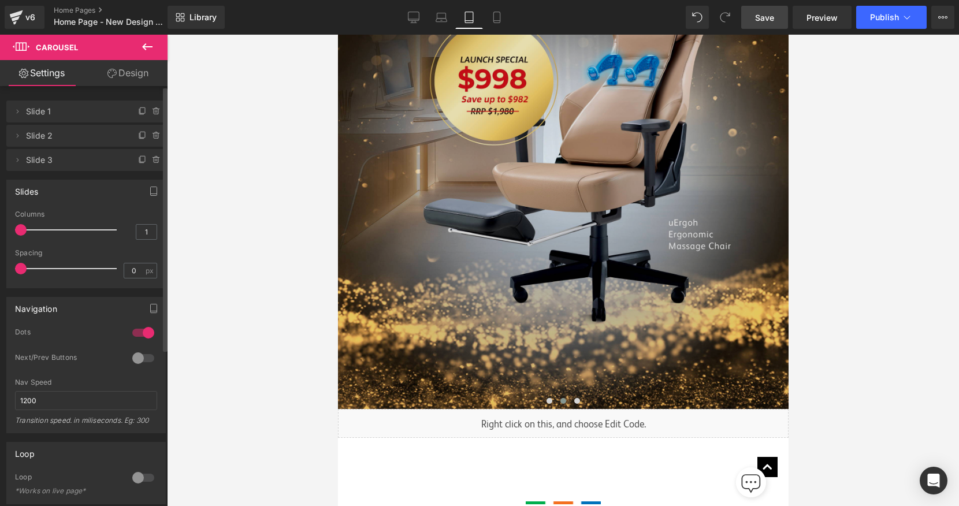
click at [557, 156] on img at bounding box center [562, 58] width 450 height 700
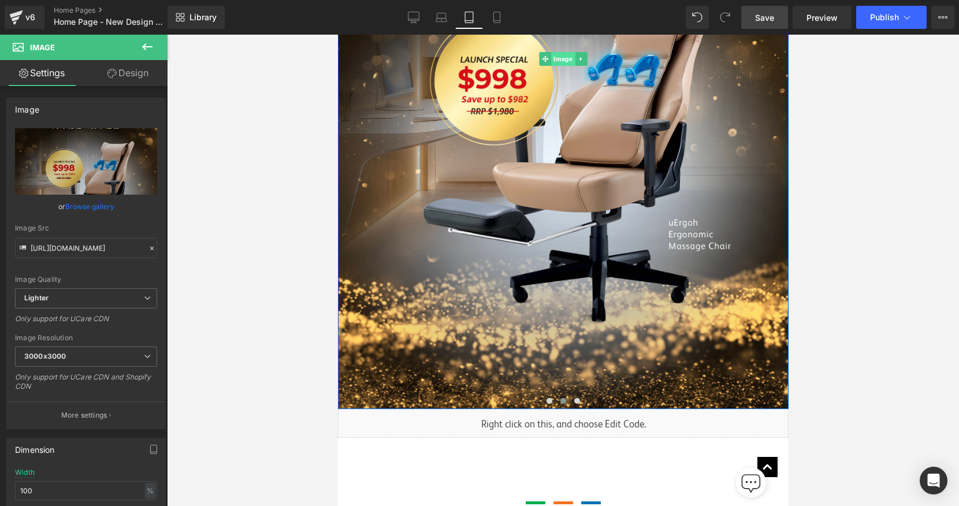
click at [558, 62] on span "Image" at bounding box center [562, 59] width 24 height 14
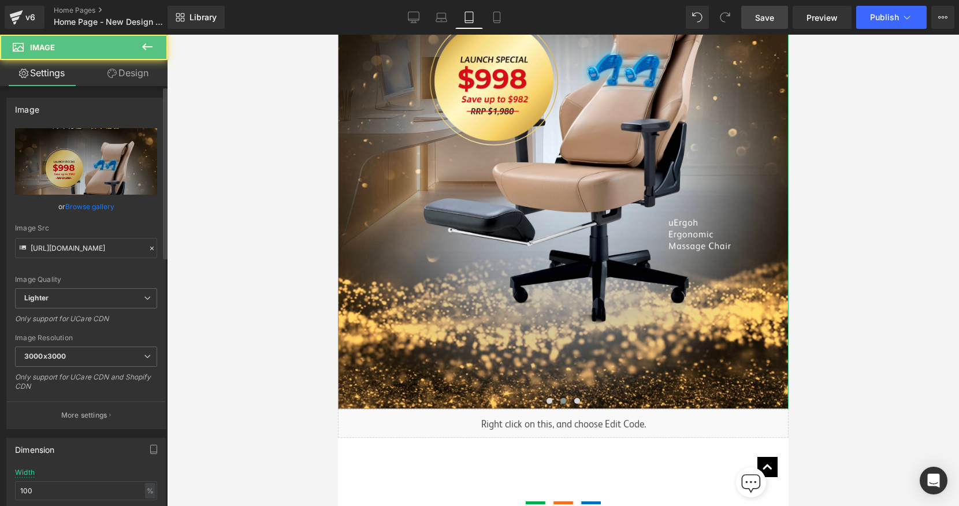
click at [78, 203] on link "Browse gallery" at bounding box center [89, 206] width 49 height 20
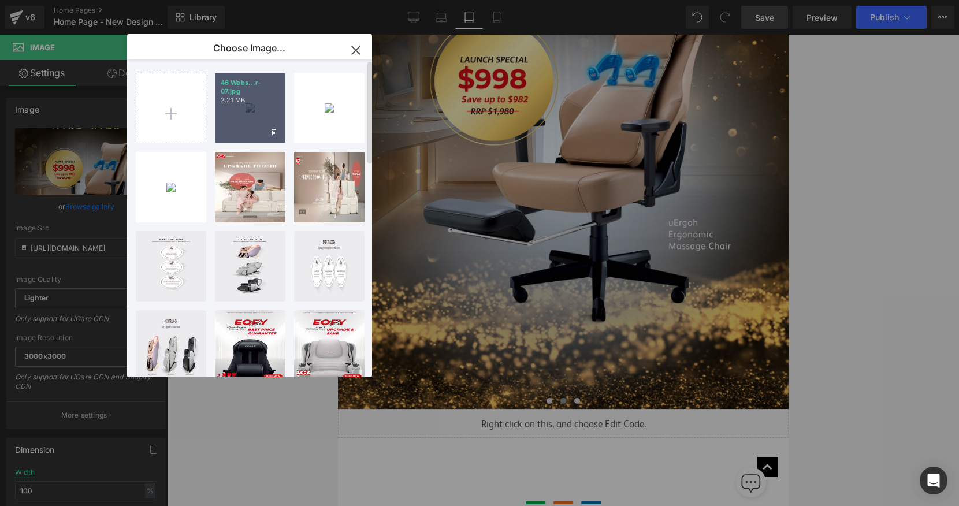
click at [254, 129] on div "46 Webs...r-07.jpg 2.21 MB" at bounding box center [250, 108] width 70 height 70
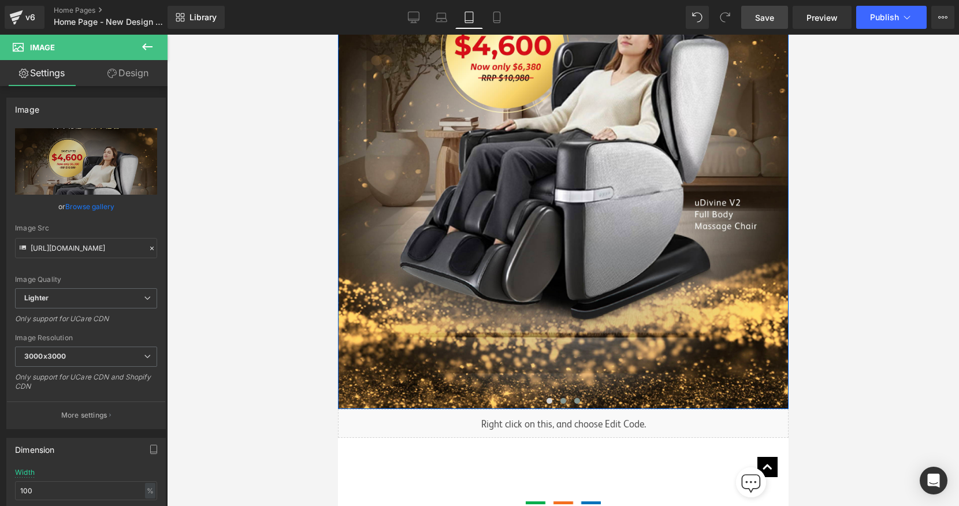
click at [577, 402] on span at bounding box center [576, 401] width 6 height 6
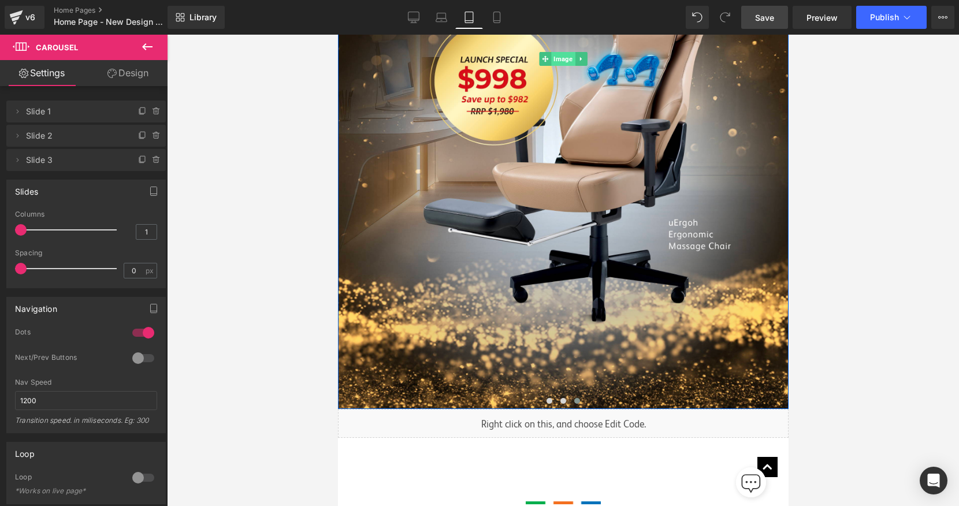
click at [560, 64] on span "Image" at bounding box center [562, 59] width 24 height 14
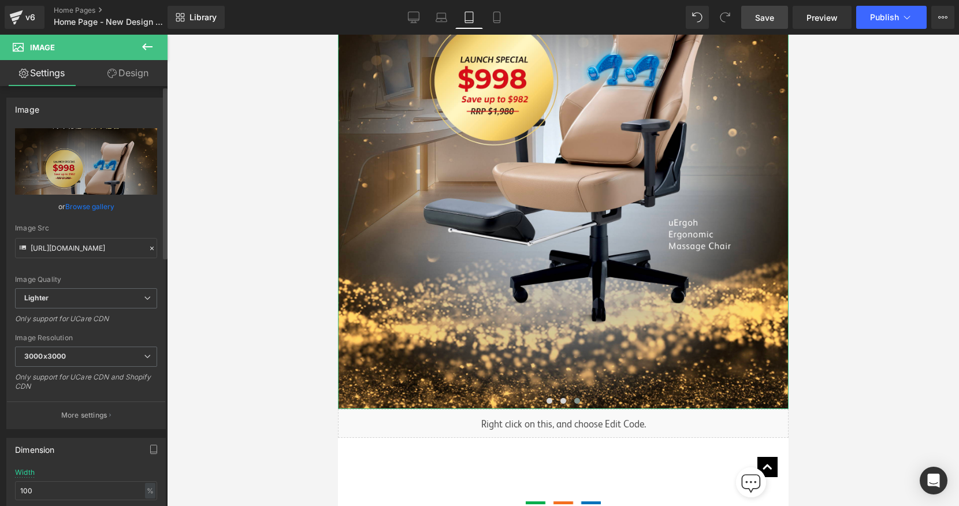
click at [73, 205] on link "Browse gallery" at bounding box center [89, 206] width 49 height 20
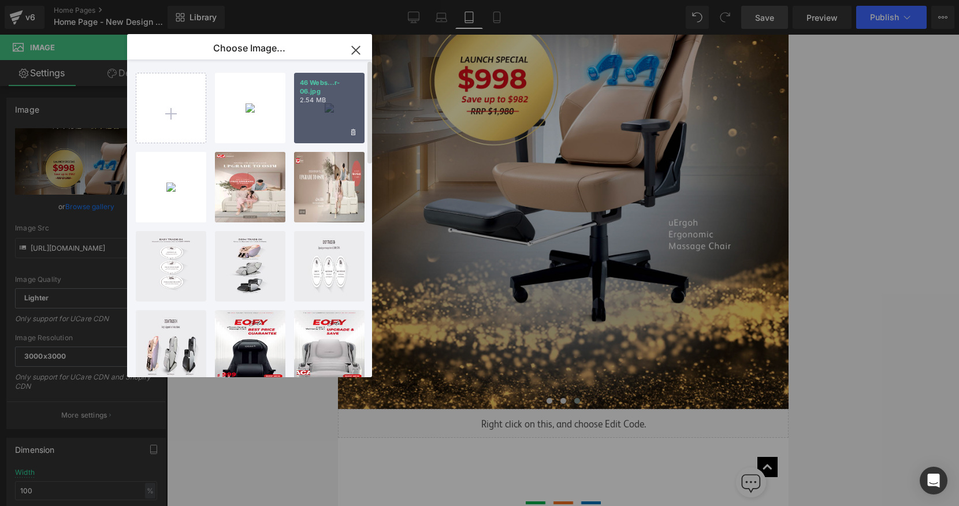
click at [314, 117] on div "46 Webs...r-06.jpg 2.54 MB" at bounding box center [329, 108] width 70 height 70
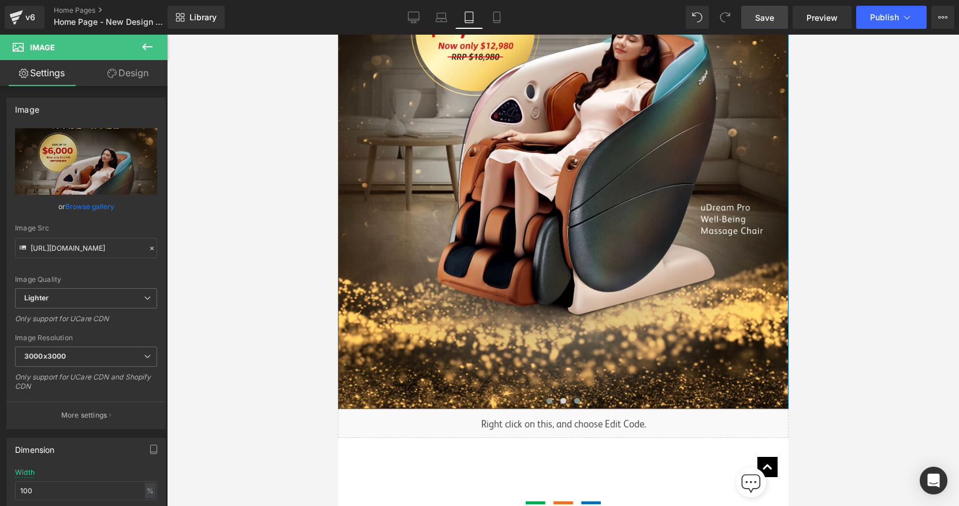
click at [549, 400] on span at bounding box center [549, 401] width 6 height 6
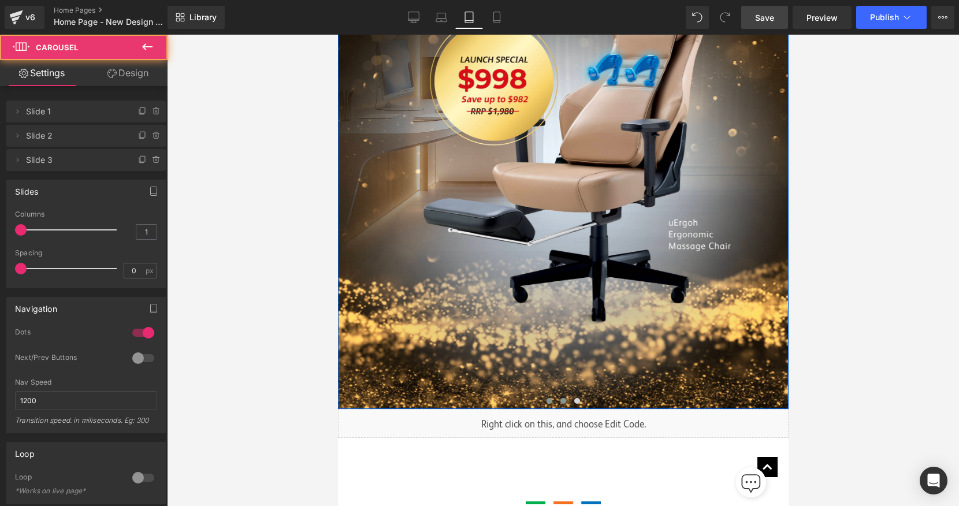
click at [558, 400] on button at bounding box center [563, 401] width 14 height 12
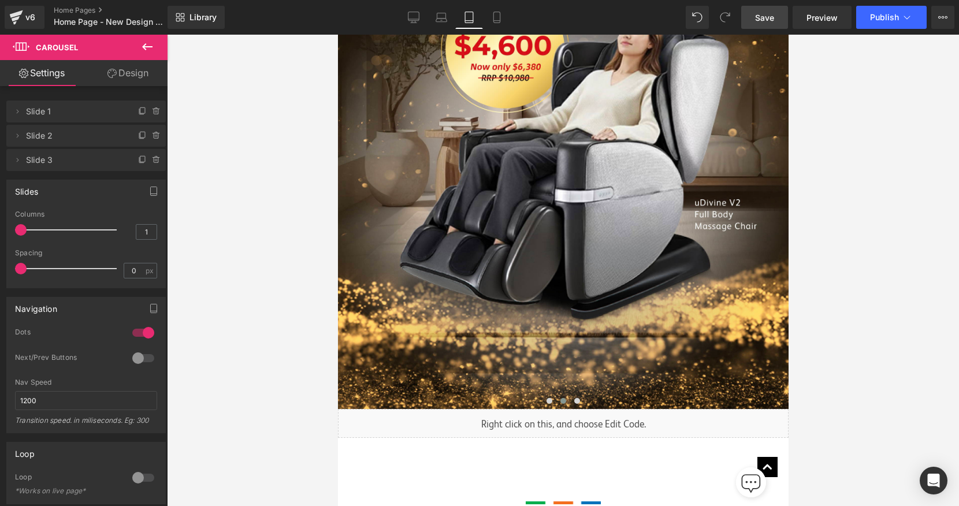
click at [771, 23] on span "Save" at bounding box center [764, 18] width 19 height 12
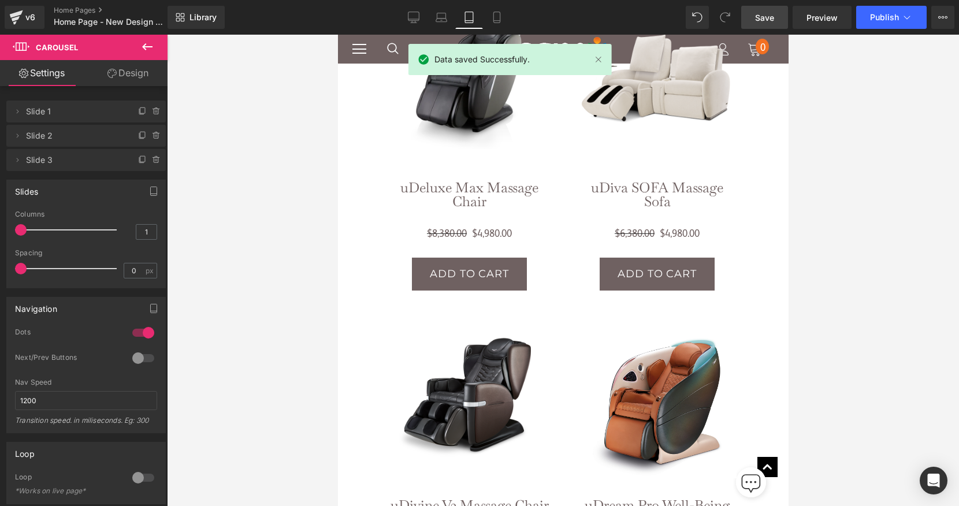
scroll to position [3036, 0]
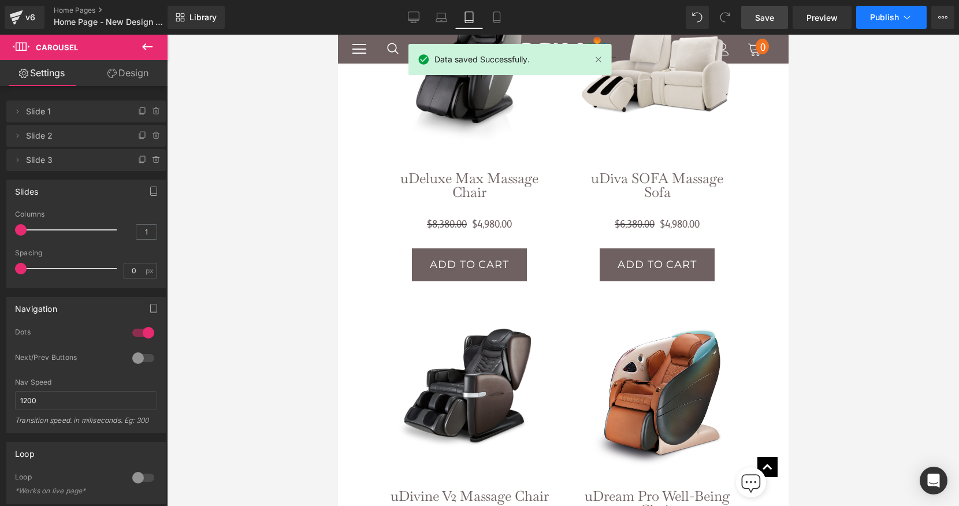
click at [882, 16] on span "Publish" at bounding box center [884, 17] width 29 height 9
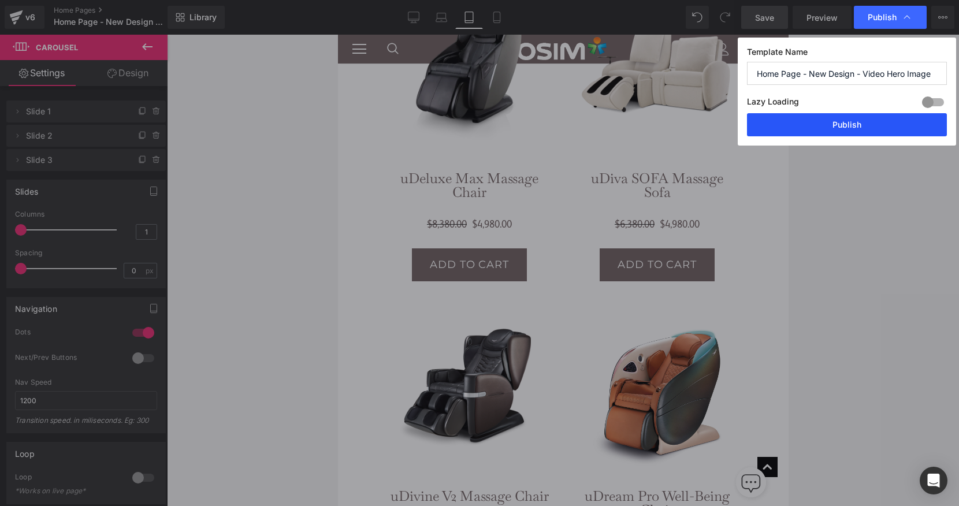
click at [845, 127] on button "Publish" at bounding box center [847, 124] width 200 height 23
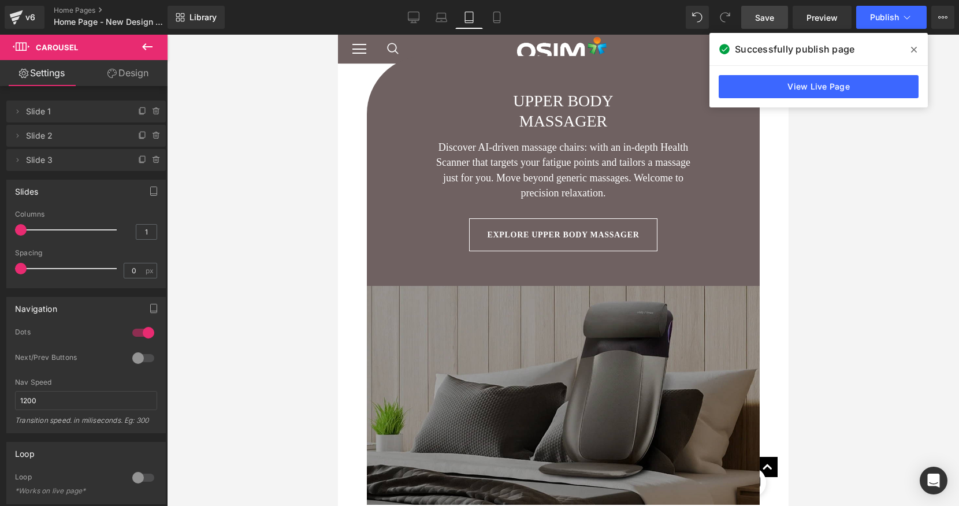
scroll to position [1842, 0]
